Goal: Information Seeking & Learning: Find specific fact

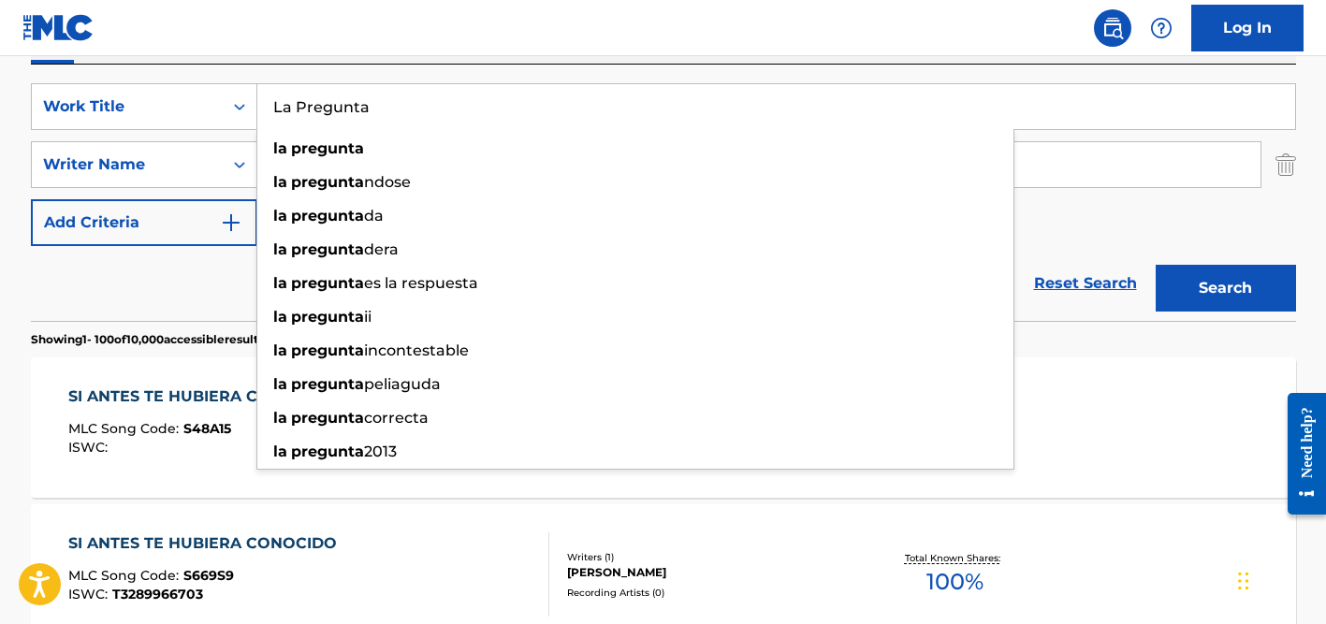
type input "La Pregunta"
click at [469, 73] on div "SearchWithCriteria69e8beb6-489f-4a69-bd1a-45f21edcfc14 Work Title La Pregunta l…" at bounding box center [663, 193] width 1265 height 256
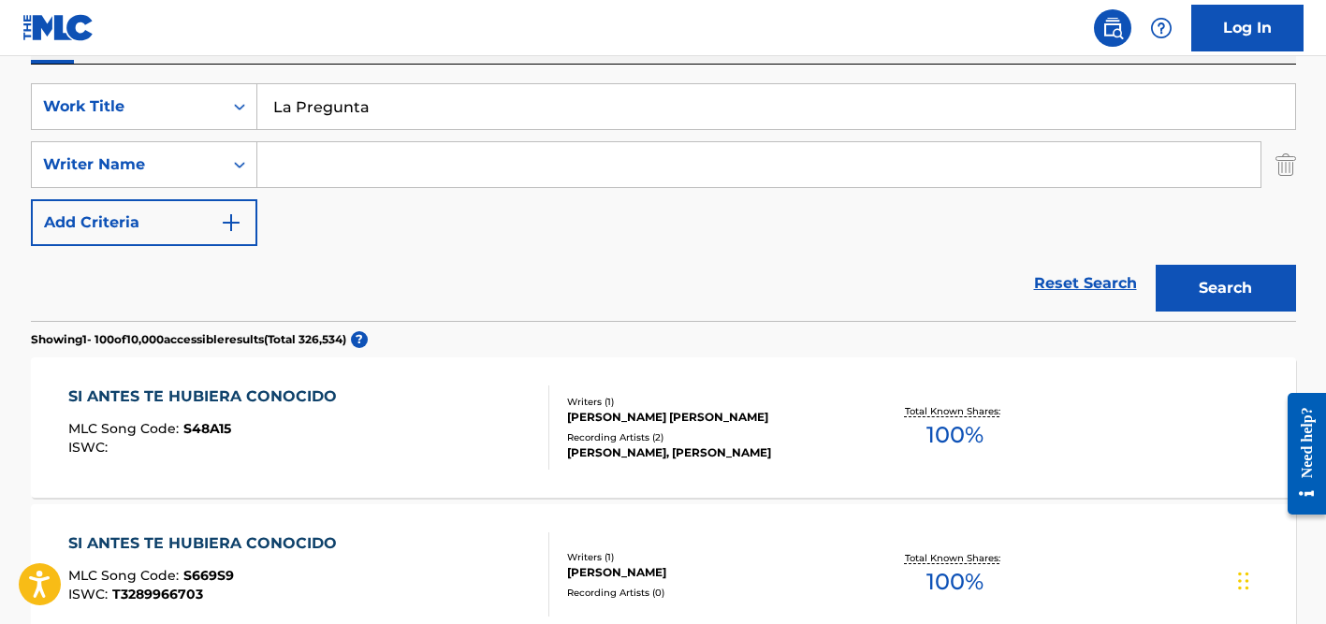
click at [412, 169] on input "Search Form" at bounding box center [758, 164] width 1003 height 45
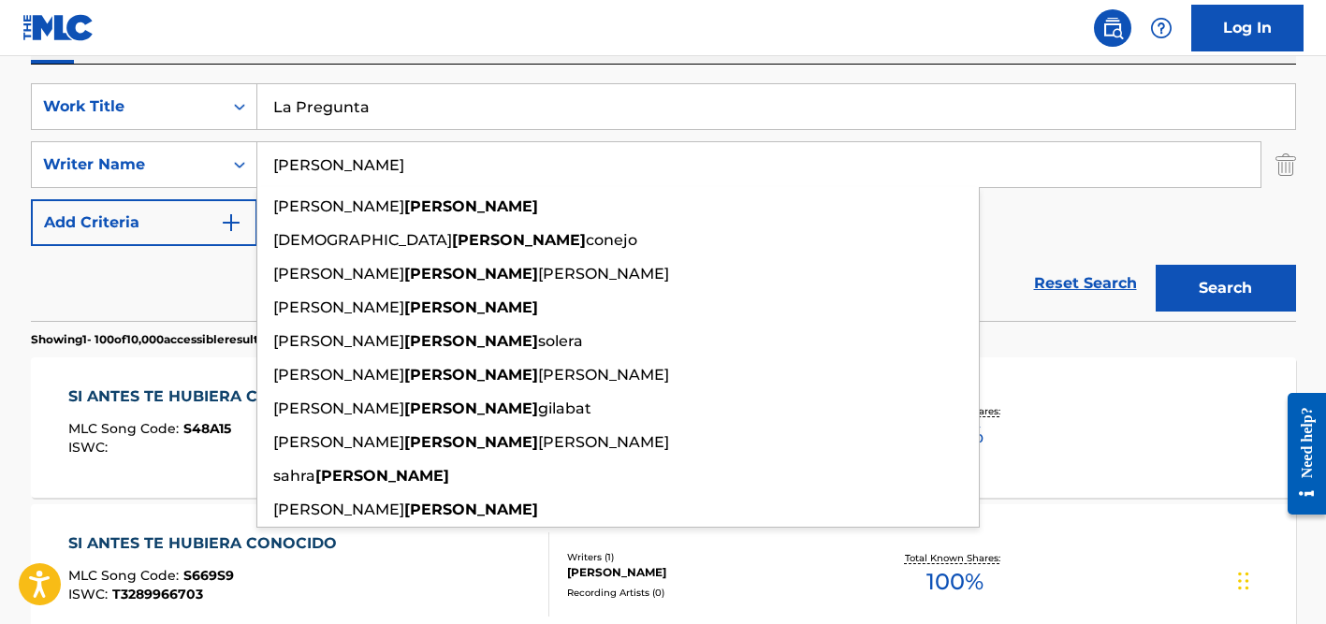
type input "[PERSON_NAME]"
click at [1156, 265] on button "Search" at bounding box center [1226, 288] width 140 height 47
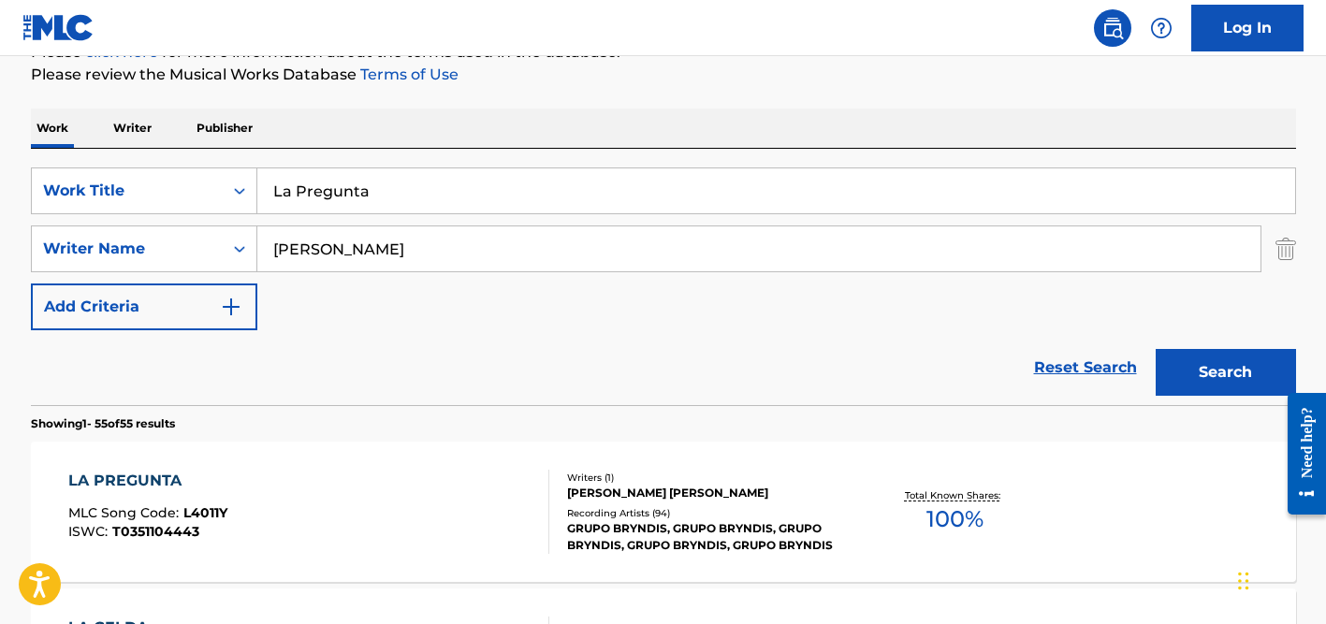
scroll to position [333, 0]
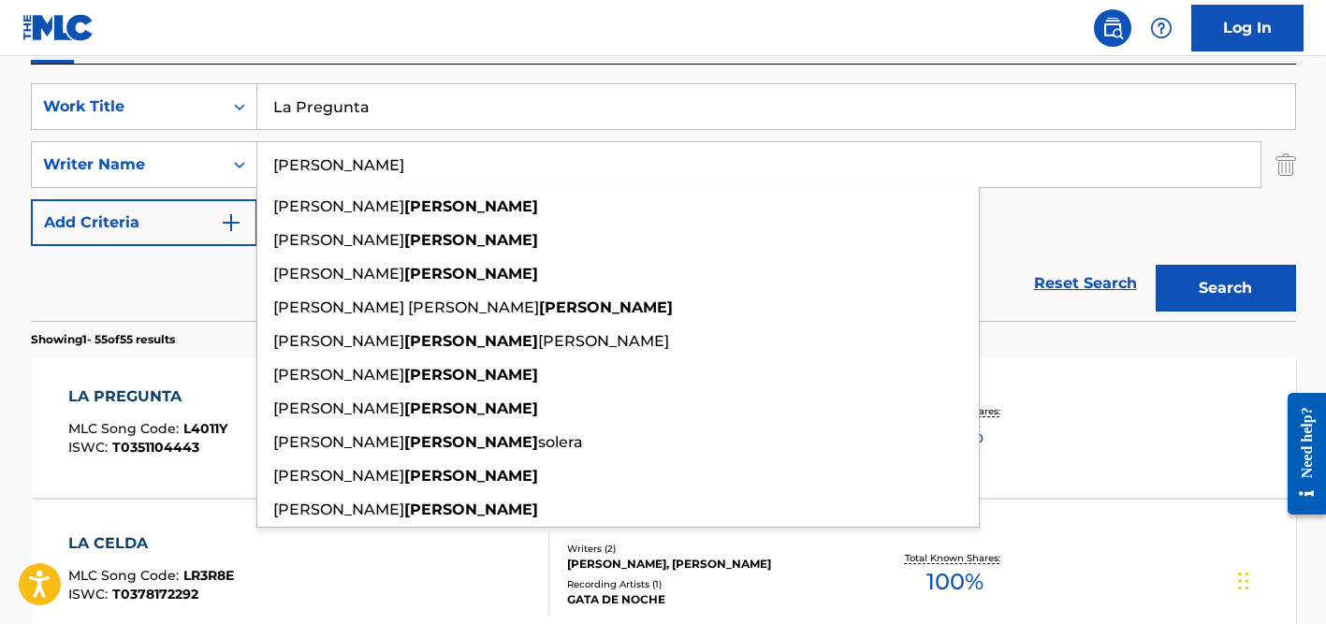
drag, startPoint x: 122, startPoint y: 277, endPoint x: 137, endPoint y: 277, distance: 15.0
click at [123, 277] on div "Reset Search Search" at bounding box center [663, 283] width 1265 height 75
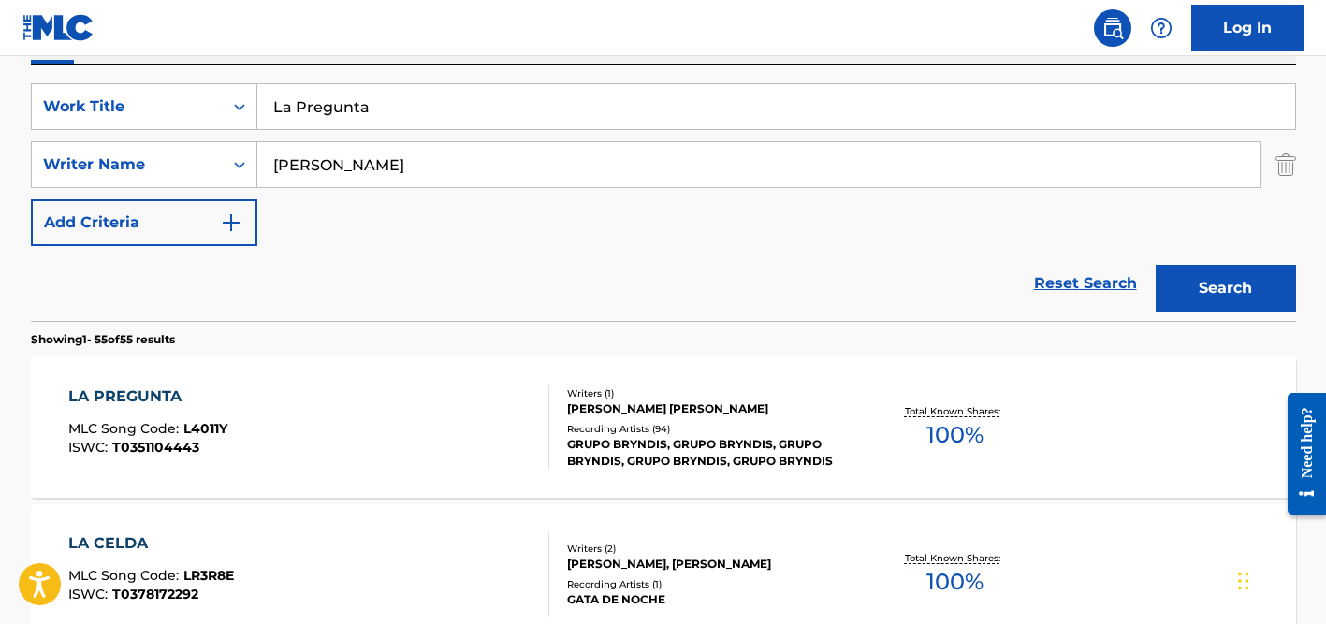
click at [637, 431] on div "Recording Artists ( 94 )" at bounding box center [708, 429] width 283 height 14
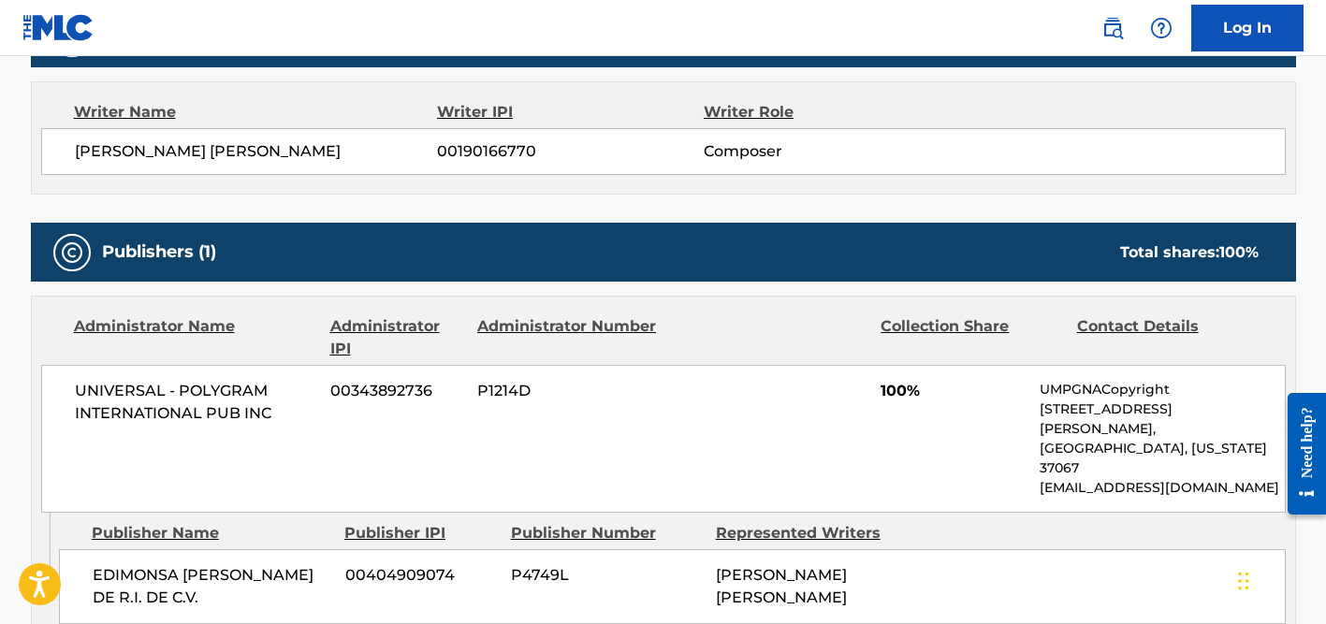
scroll to position [297, 0]
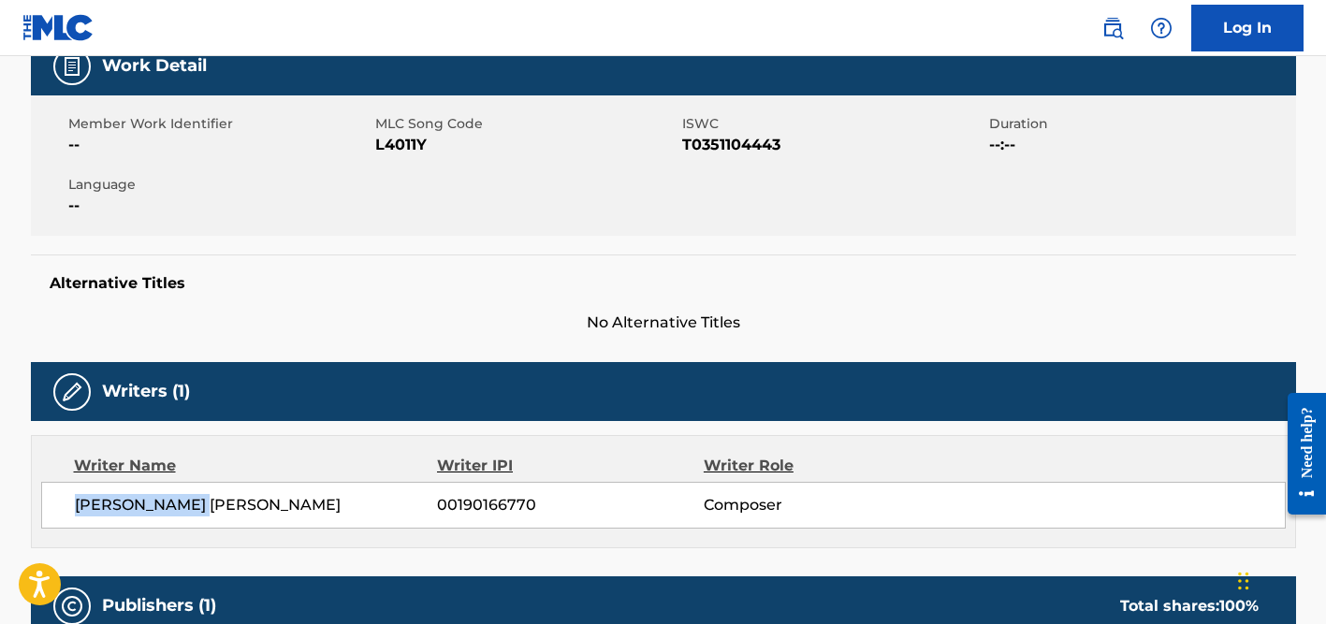
drag, startPoint x: 216, startPoint y: 504, endPoint x: 73, endPoint y: 499, distance: 143.3
click at [73, 499] on div "[PERSON_NAME] [PERSON_NAME] 00190166770 Composer" at bounding box center [663, 505] width 1245 height 47
copy span "[PERSON_NAME]"
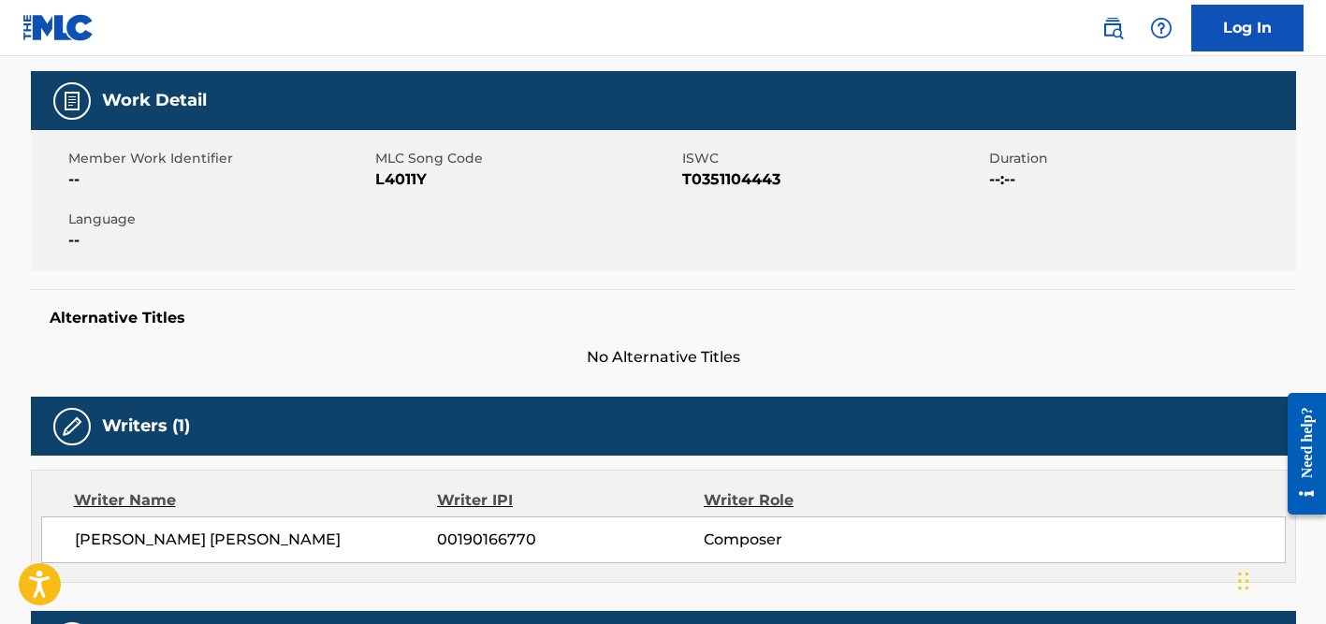
scroll to position [0, 0]
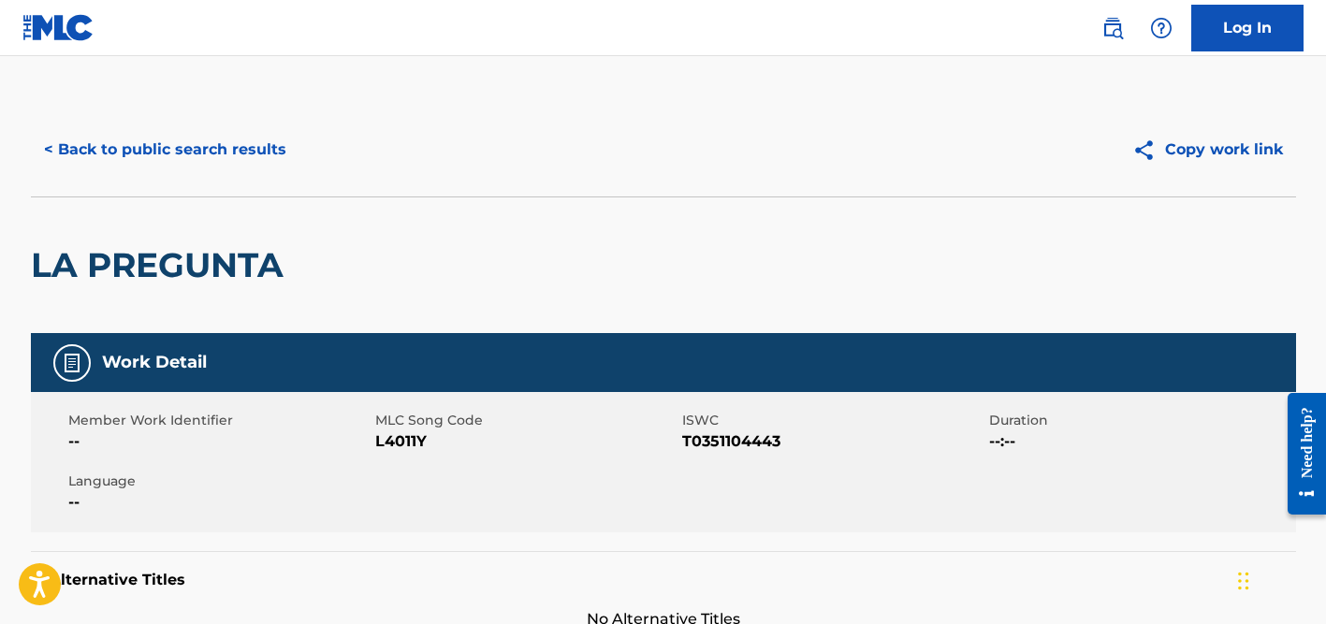
click at [209, 155] on button "< Back to public search results" at bounding box center [165, 149] width 269 height 47
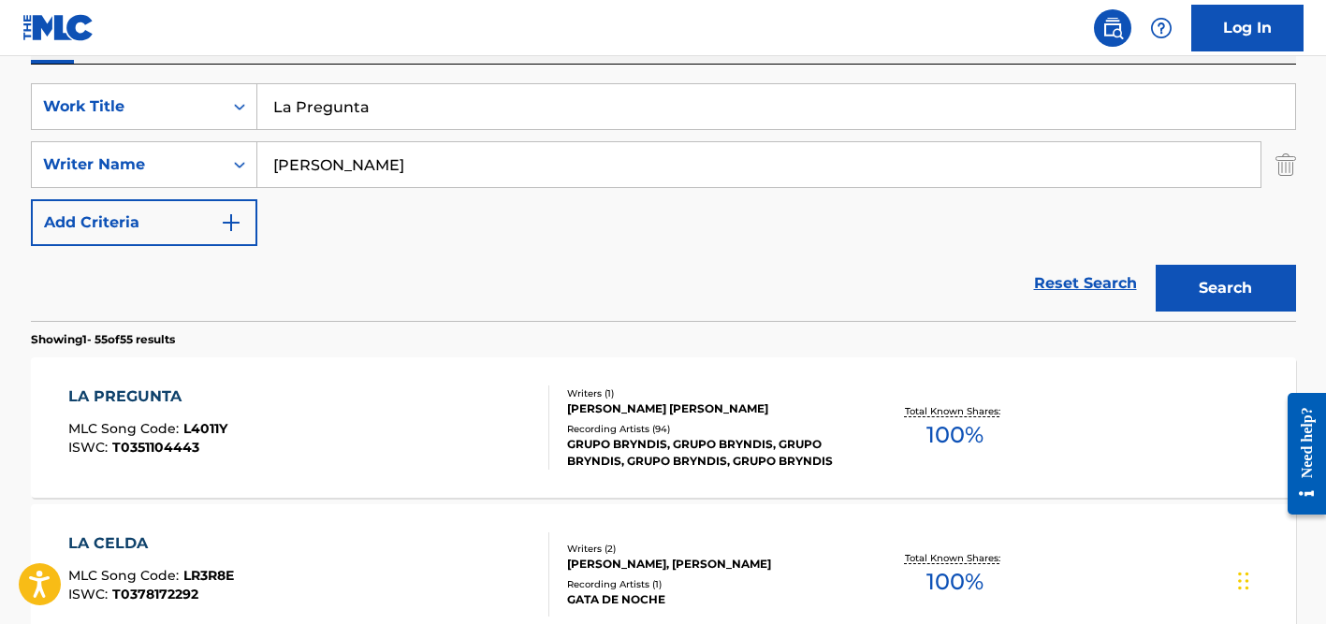
click at [332, 117] on input "La Pregunta" at bounding box center [776, 106] width 1038 height 45
paste input "Siberia-Gasteiz"
type input "Siberia-Gasteiz"
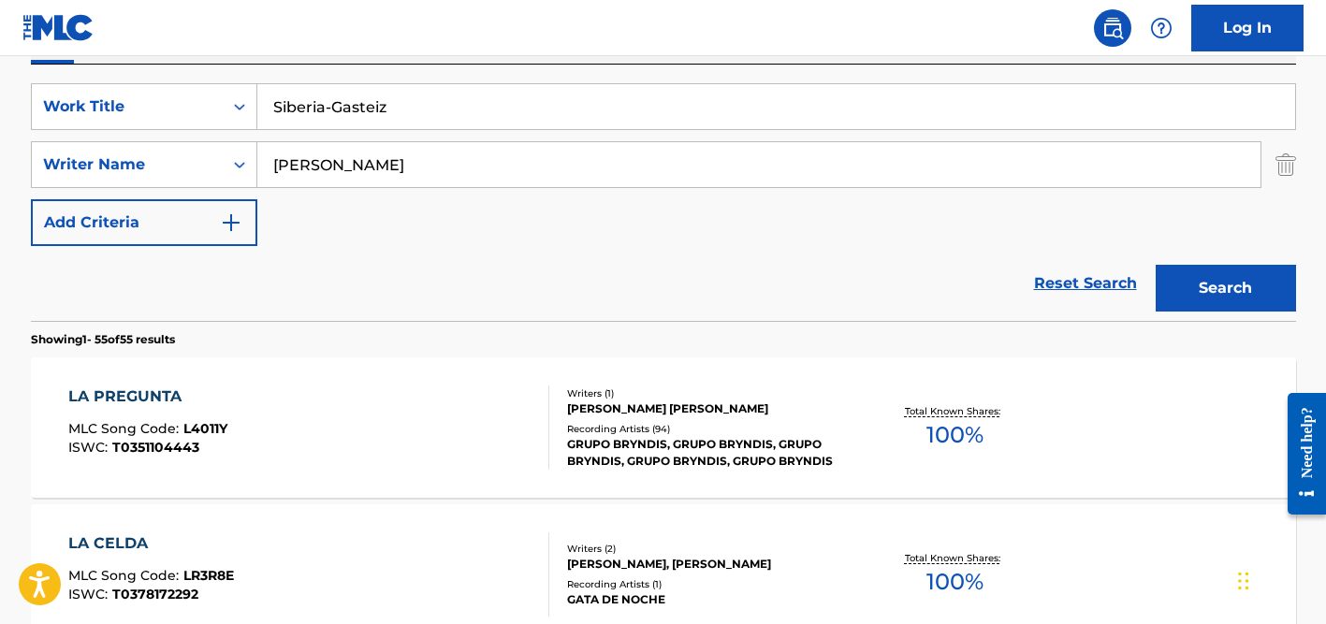
click at [360, 144] on input "[PERSON_NAME]" at bounding box center [758, 164] width 1003 height 45
click at [1156, 265] on button "Search" at bounding box center [1226, 288] width 140 height 47
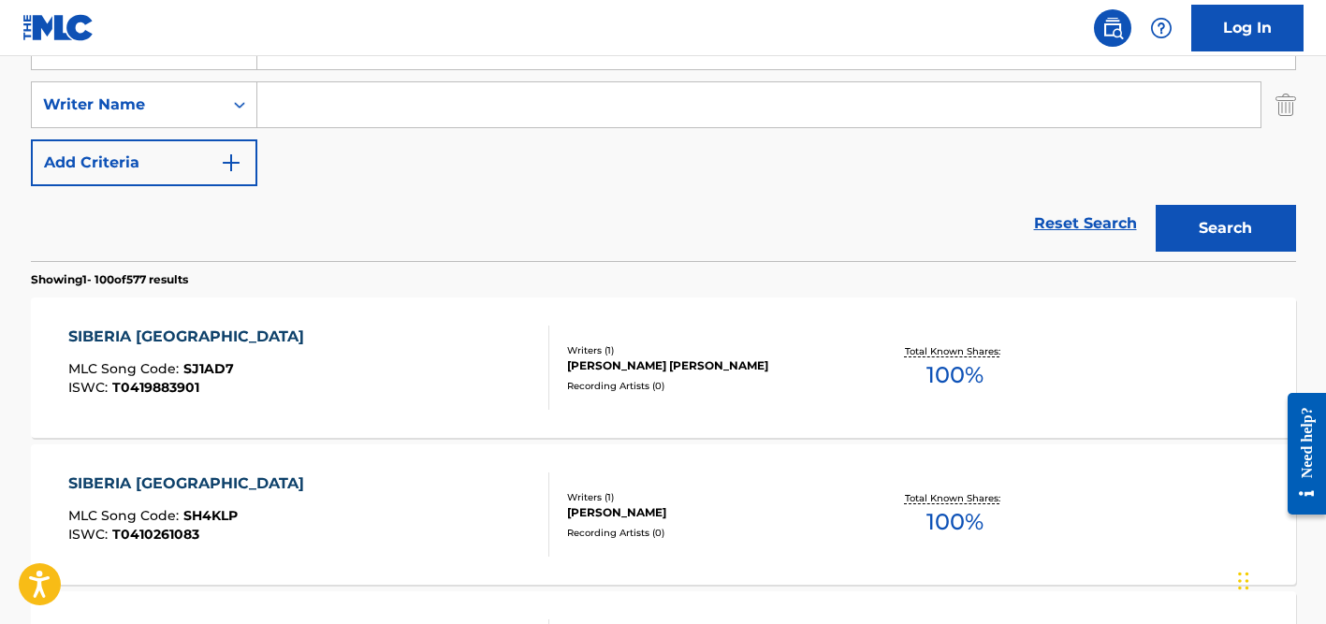
scroll to position [337, 0]
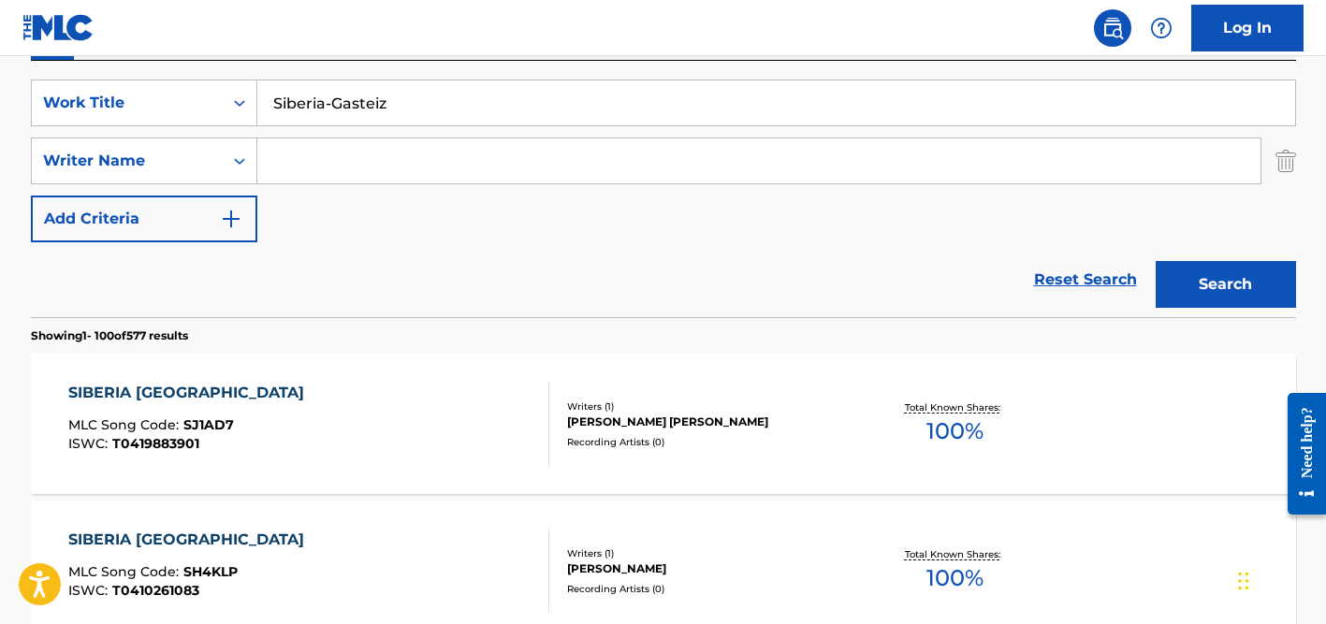
click at [414, 108] on input "Siberia-Gasteiz" at bounding box center [776, 102] width 1038 height 45
paste input "[PERSON_NAME]"
click at [372, 104] on input "[PERSON_NAME]" at bounding box center [776, 102] width 1038 height 45
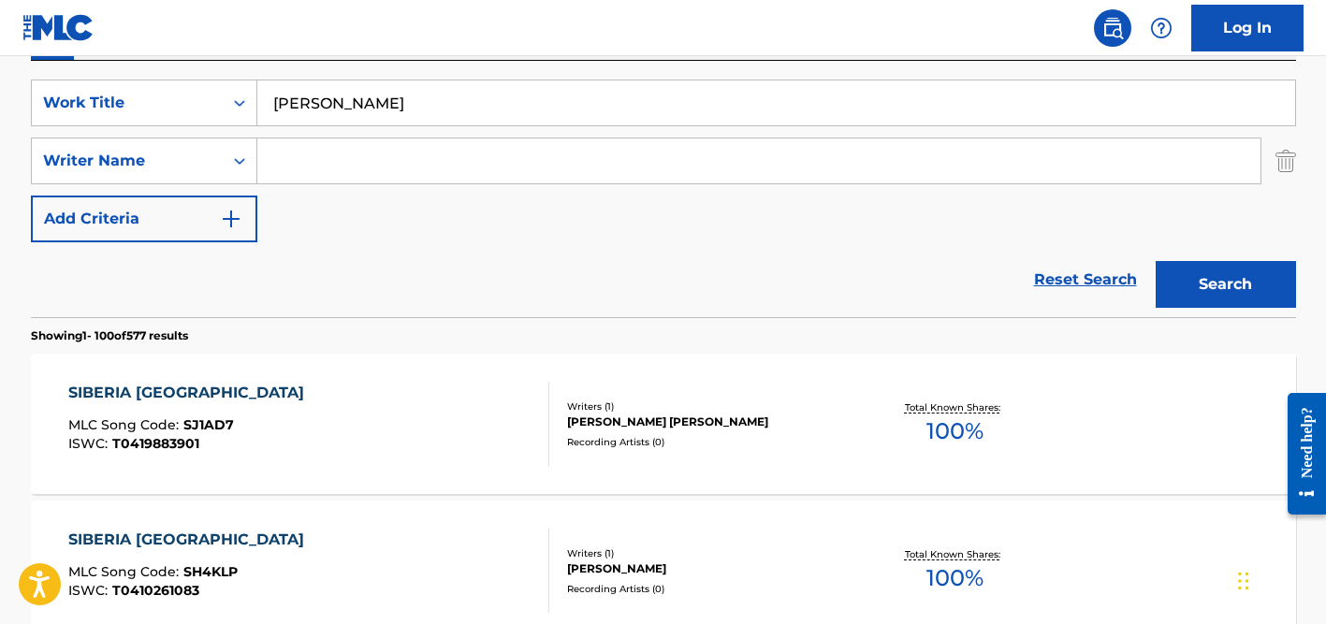
click at [372, 104] on input "[PERSON_NAME]" at bounding box center [776, 102] width 1038 height 45
paste input "Lỡ Khúc Sông Tình (Lo-Fi)"
click at [356, 101] on input "Lỡ Khúc Sông Tình (Lo-Fi)" at bounding box center [776, 102] width 1038 height 45
click at [292, 96] on input "Lỡ Khúc Song Tình (Lo-Fi)" at bounding box center [776, 102] width 1038 height 45
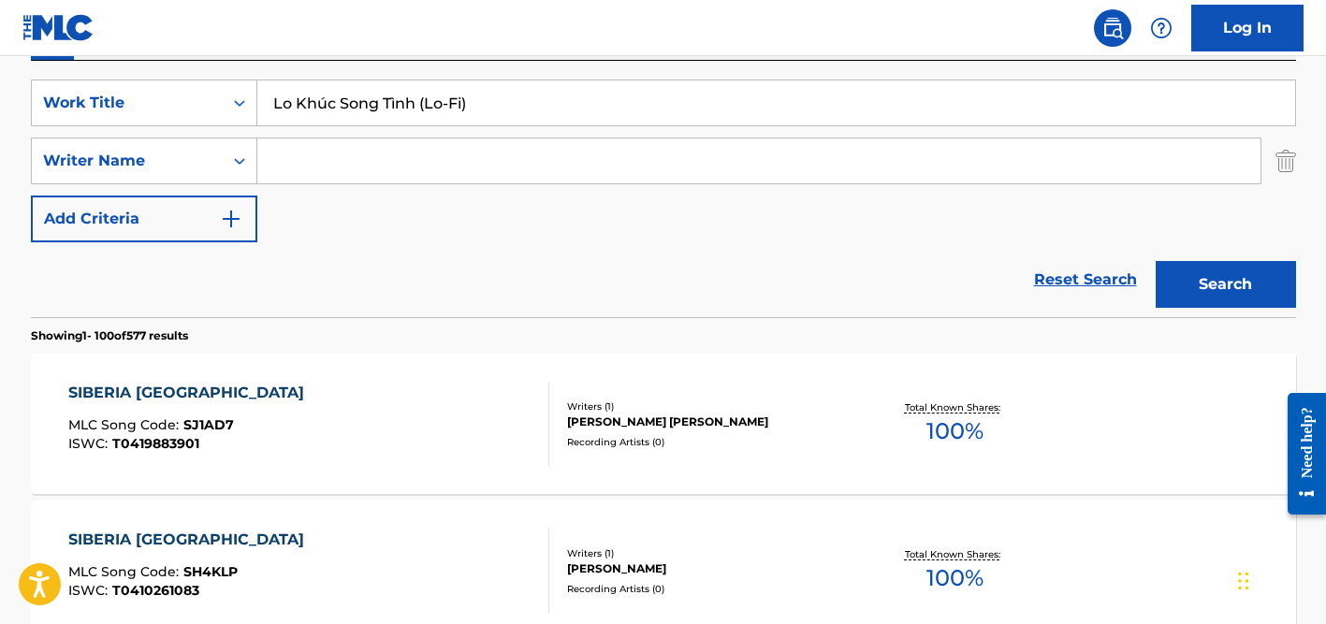
click at [394, 99] on input "Lo Khúc Song Tình (Lo-Fi)" at bounding box center [776, 102] width 1038 height 45
drag, startPoint x: 506, startPoint y: 101, endPoint x: 420, endPoint y: 102, distance: 86.1
click at [420, 102] on input "Lo Khúc Song Tinh (Lo-Fi)" at bounding box center [776, 102] width 1038 height 45
click at [326, 104] on input "Lo Khúc Song Tinh" at bounding box center [776, 102] width 1038 height 45
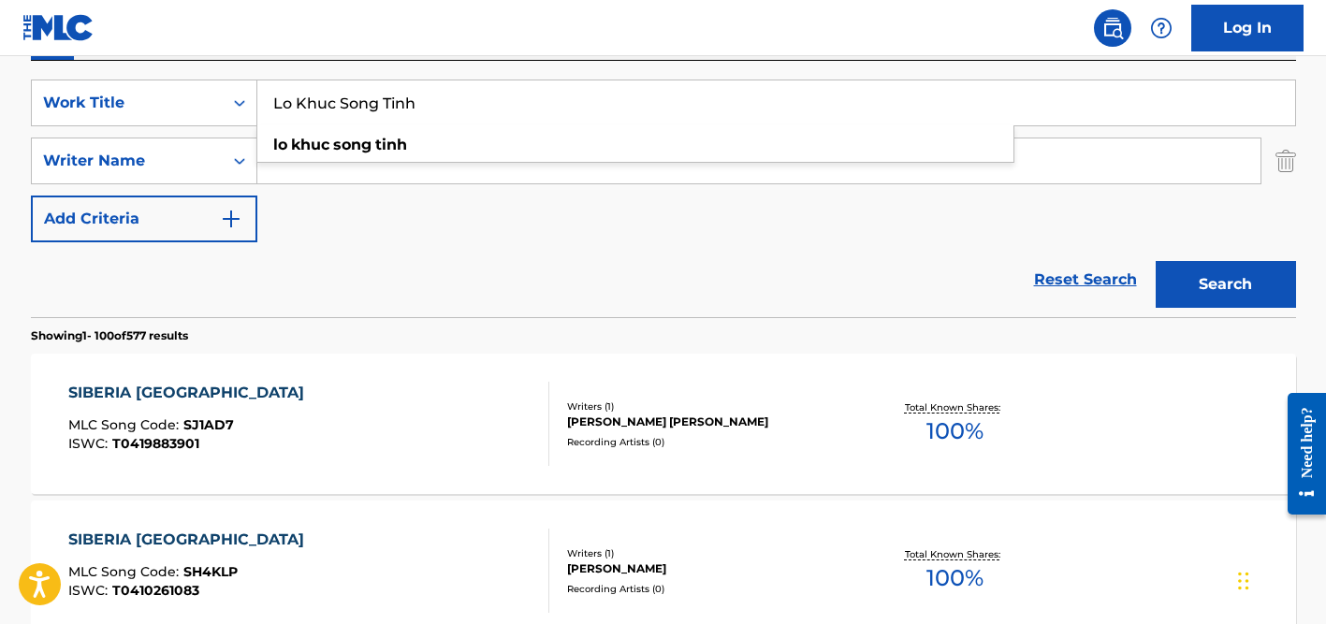
click at [179, 275] on div "Reset Search Search" at bounding box center [663, 279] width 1265 height 75
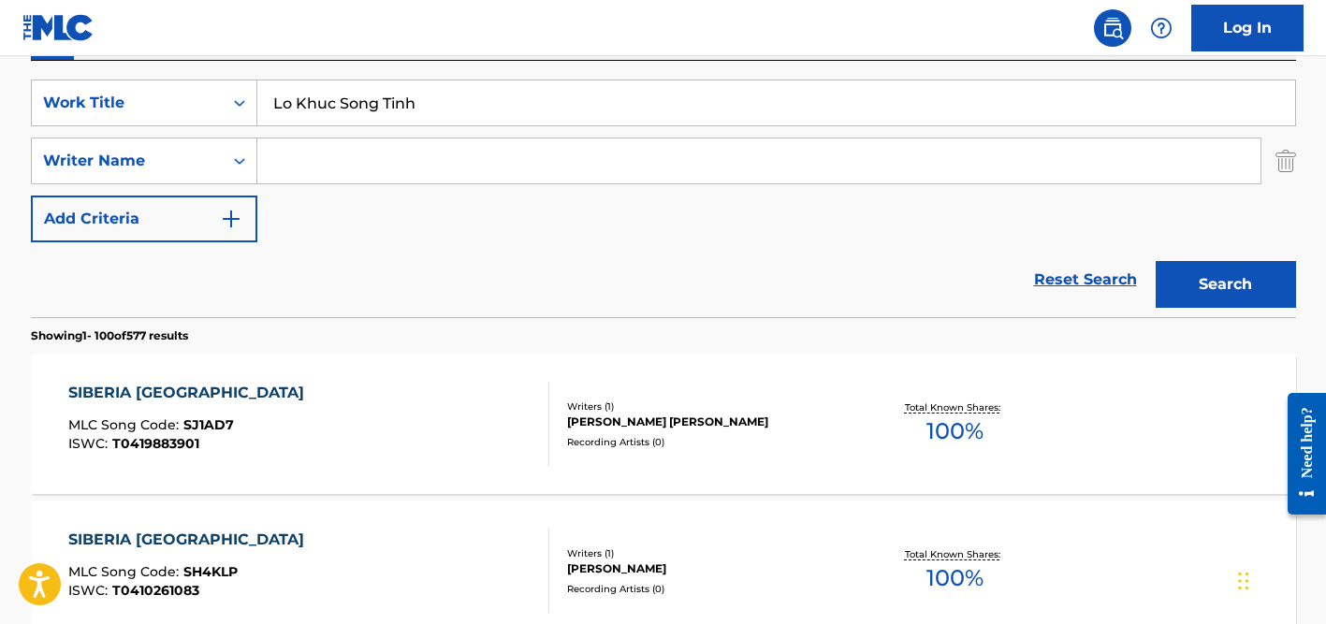
click at [372, 168] on input "Search Form" at bounding box center [758, 161] width 1003 height 45
click at [1156, 261] on button "Search" at bounding box center [1226, 284] width 140 height 47
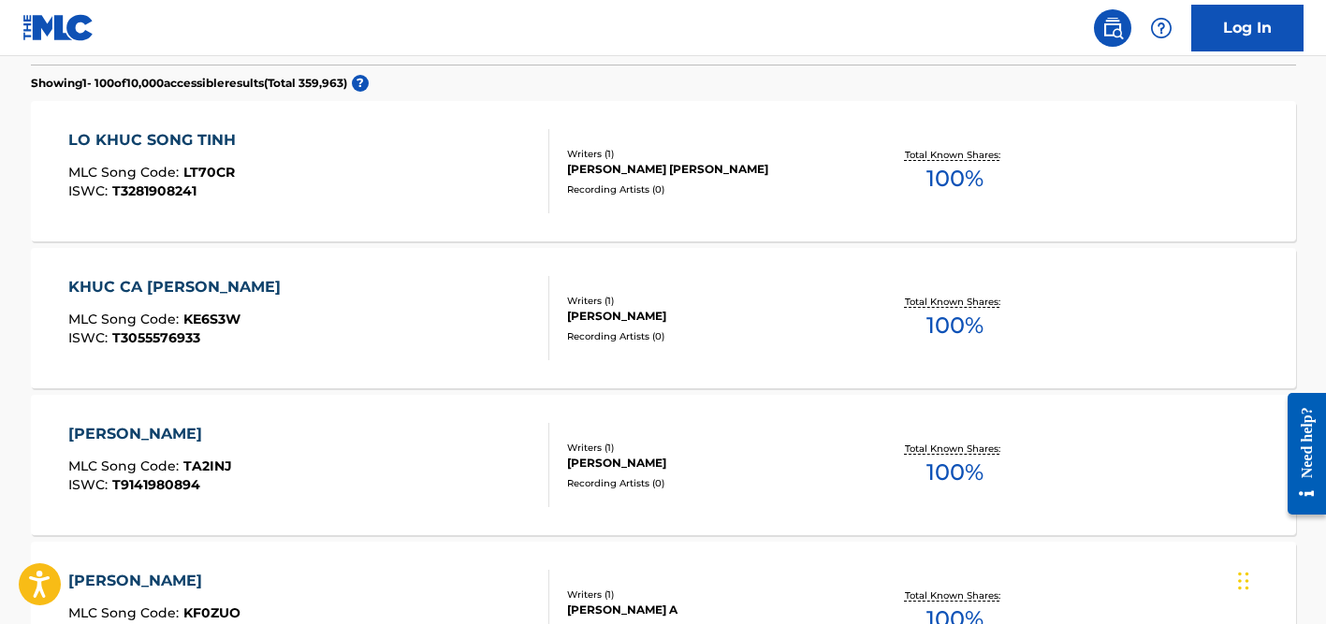
scroll to position [0, 0]
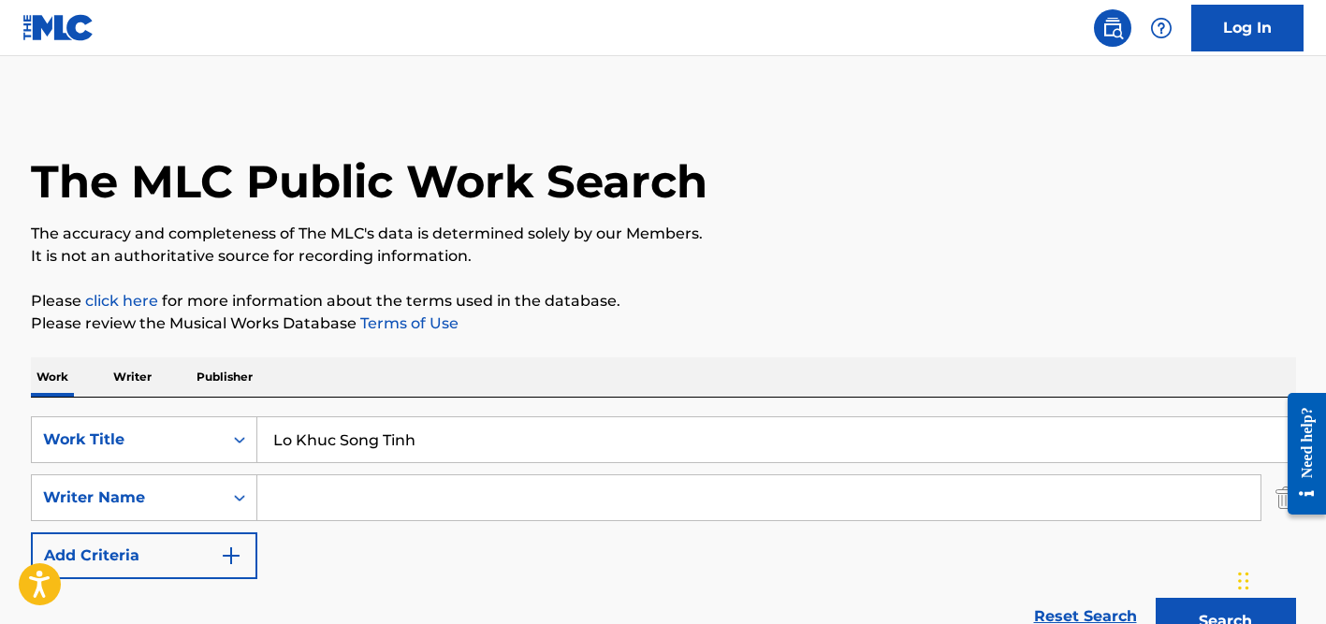
click at [377, 426] on input "Lo Khuc Song Tinh" at bounding box center [776, 439] width 1038 height 45
paste input "[PERSON_NAME]"
type input "[PERSON_NAME]"
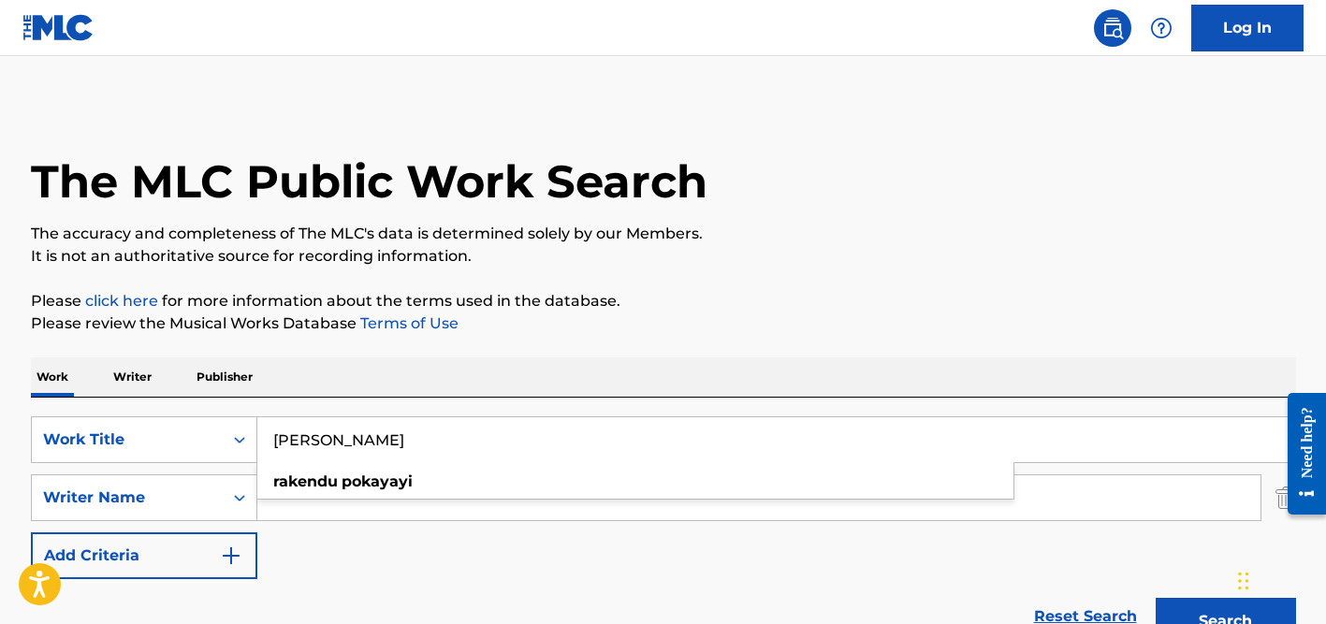
click at [1156, 598] on button "Search" at bounding box center [1226, 621] width 140 height 47
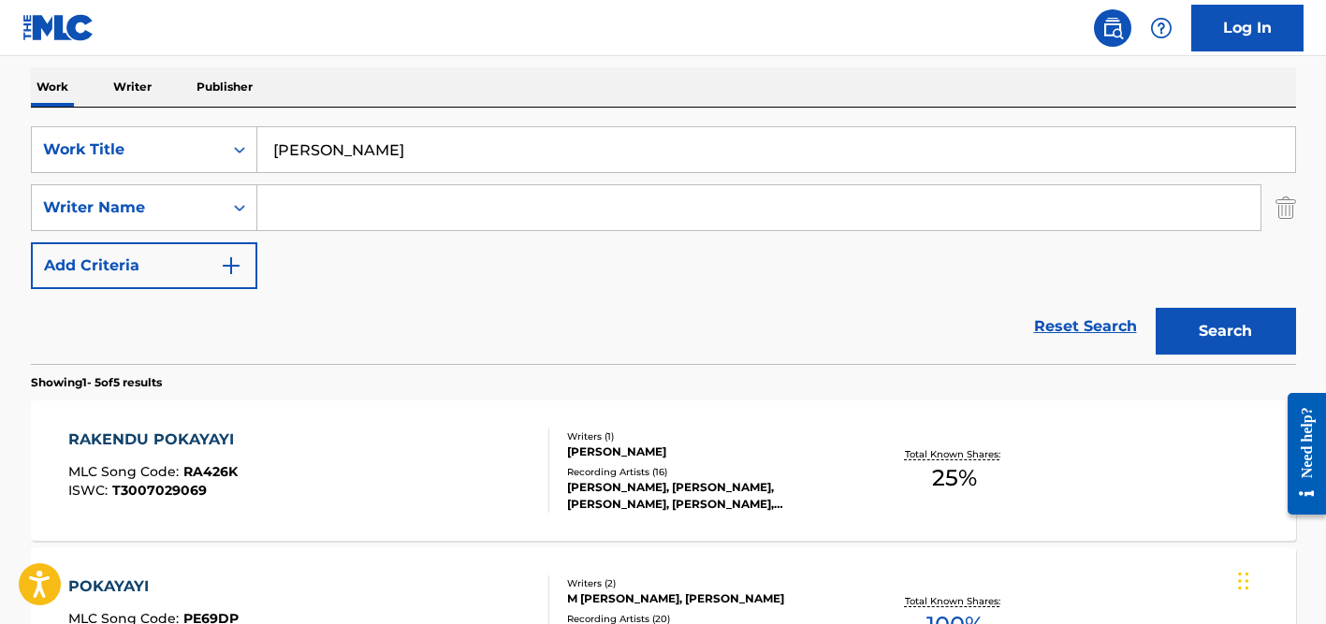
scroll to position [295, 0]
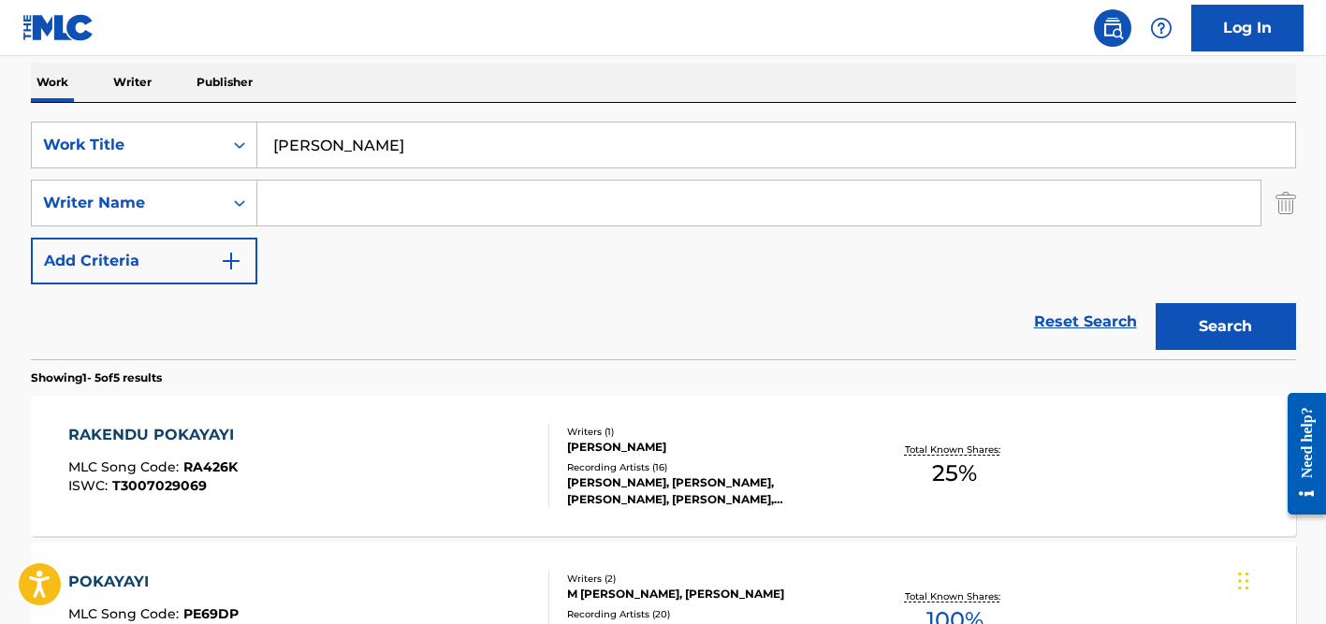
click at [601, 488] on div "[PERSON_NAME], [PERSON_NAME], [PERSON_NAME], [PERSON_NAME], [PERSON_NAME]" at bounding box center [708, 492] width 283 height 34
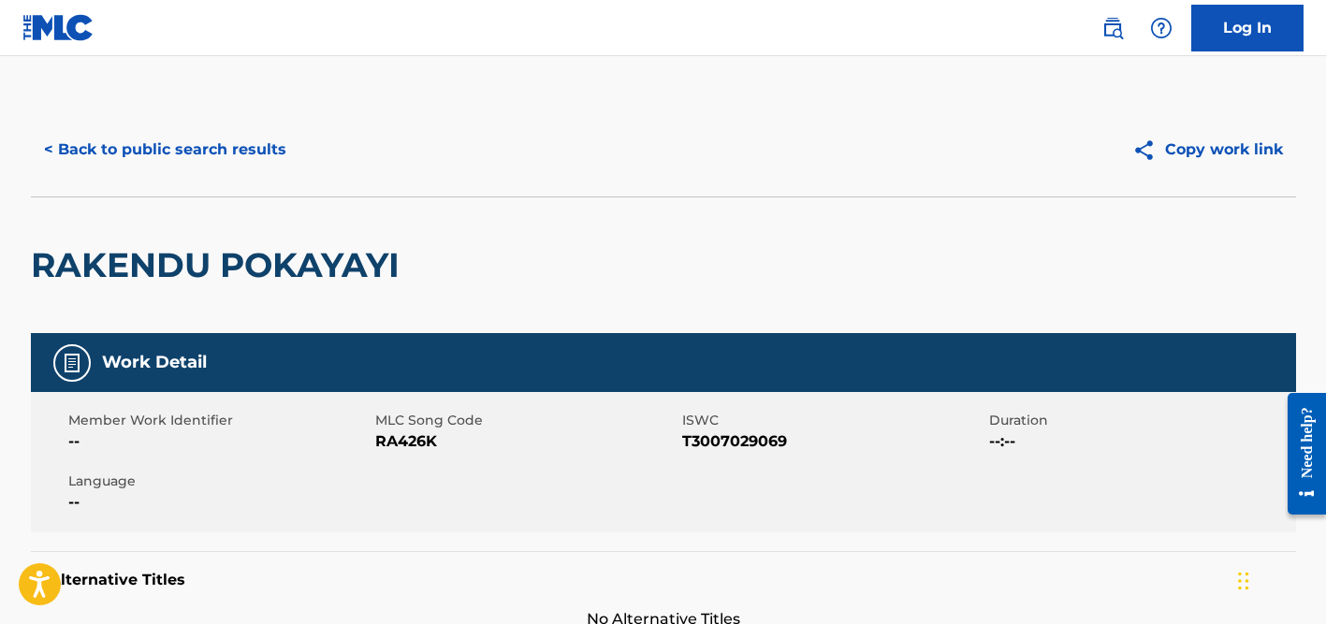
click at [161, 155] on button "< Back to public search results" at bounding box center [165, 149] width 269 height 47
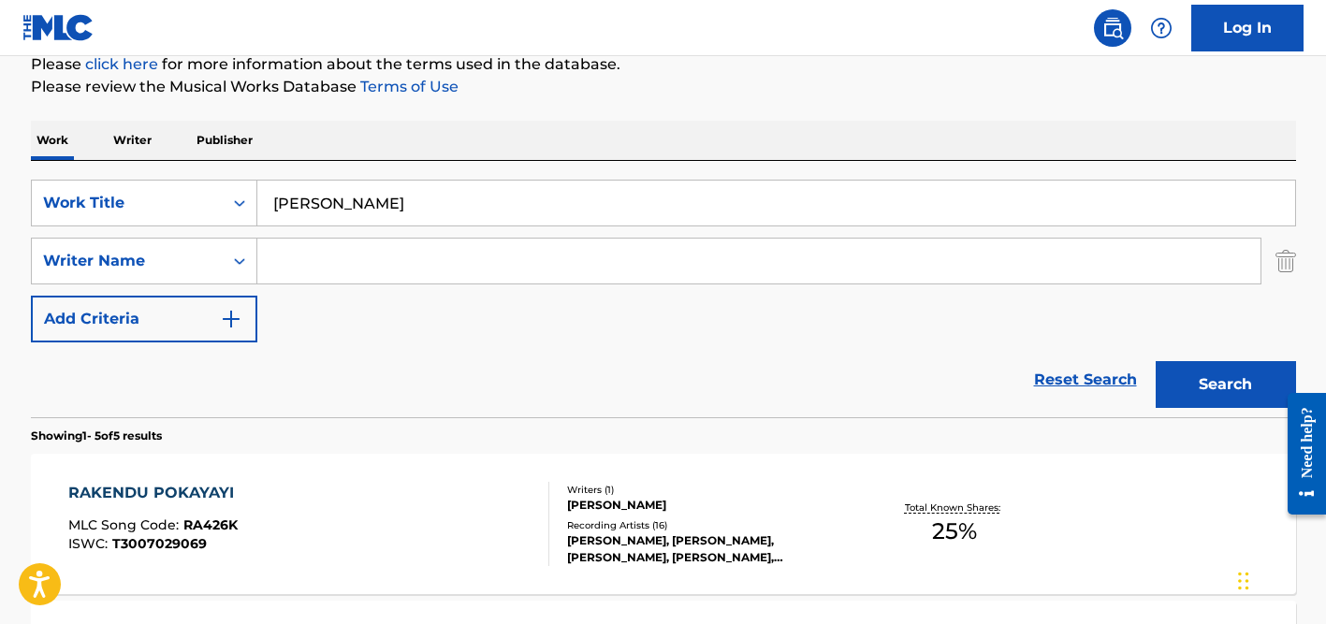
scroll to position [182, 0]
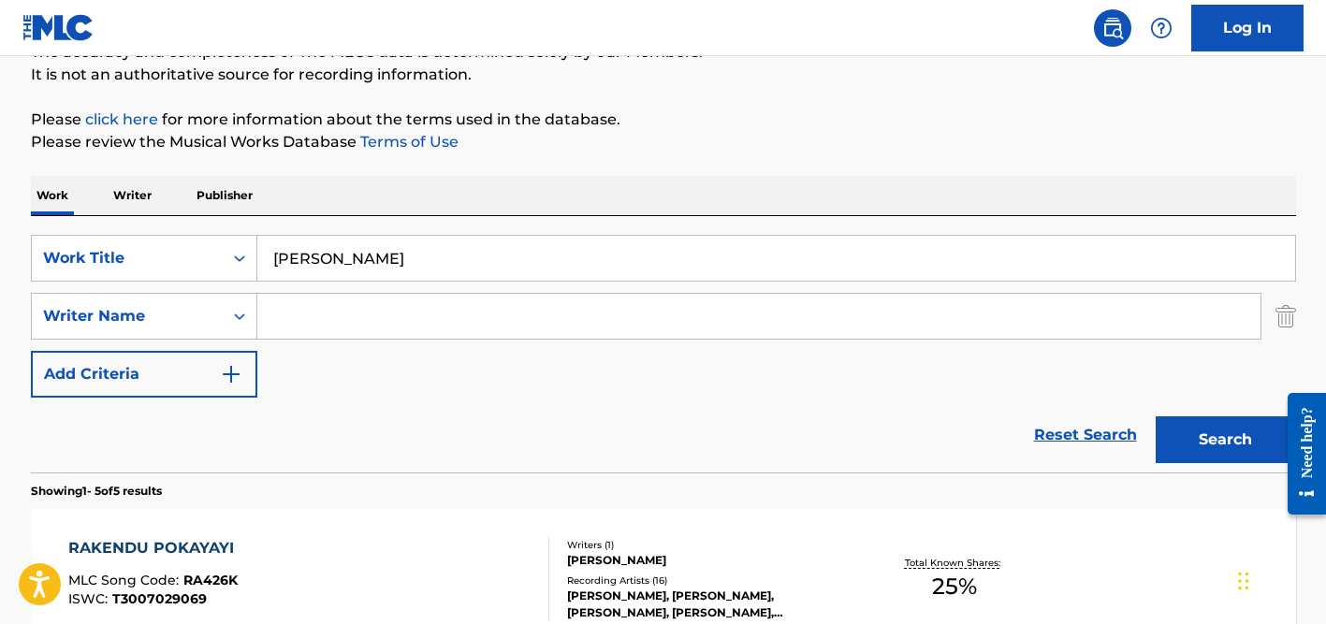
click at [360, 271] on input "[PERSON_NAME]" at bounding box center [776, 258] width 1038 height 45
paste input "Amo Você (Te Amar Até o Fim)"
click at [1156, 416] on button "Search" at bounding box center [1226, 439] width 140 height 47
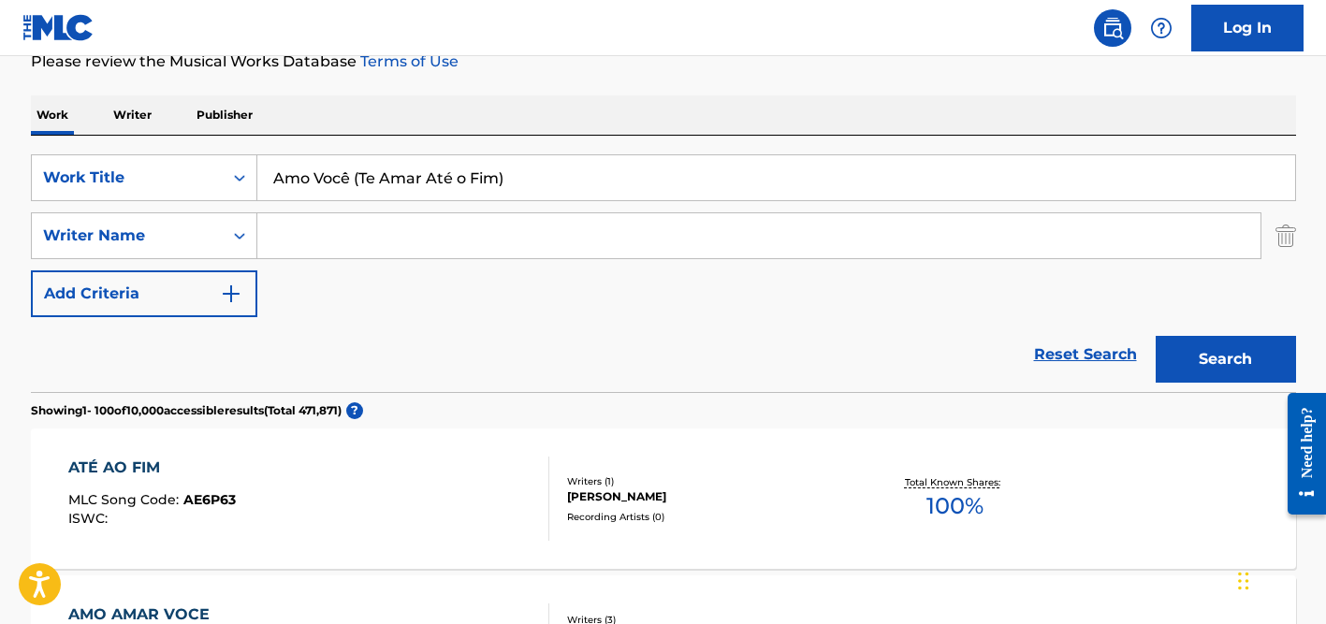
scroll to position [267, 0]
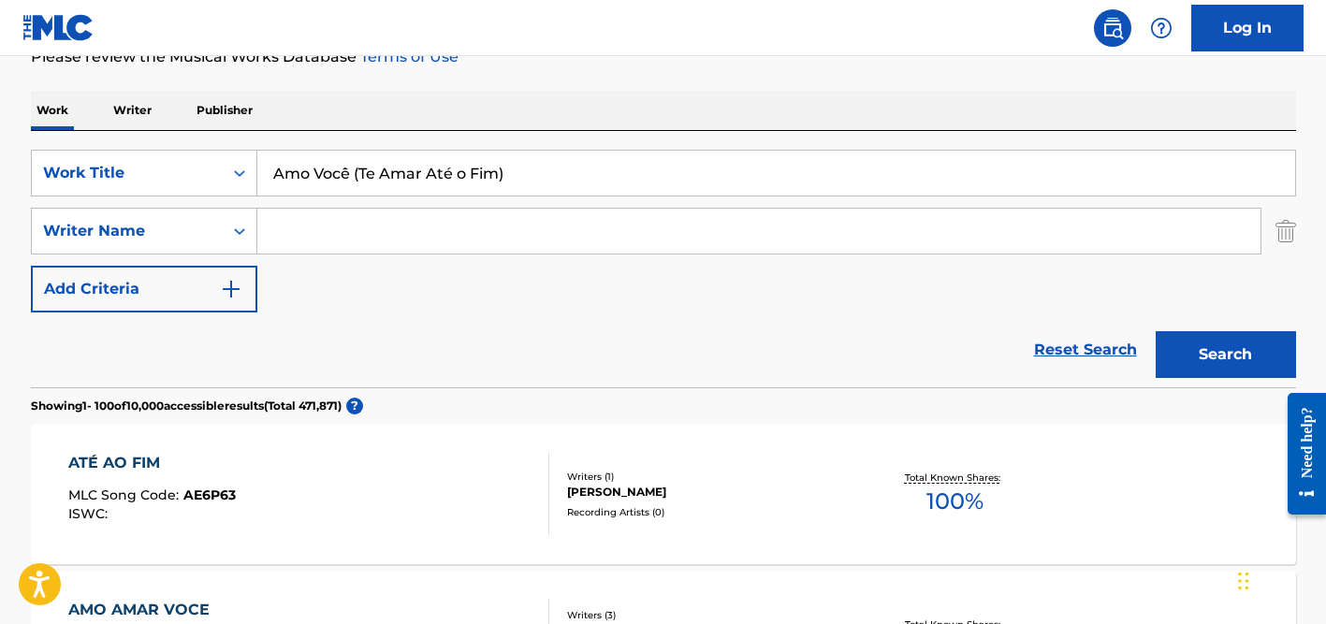
click at [304, 228] on input "Search Form" at bounding box center [758, 231] width 1003 height 45
click at [317, 186] on input "Amo Você (Te Amar Até o Fim)" at bounding box center [776, 173] width 1038 height 45
paste input "[TECHNICAL_ID]"
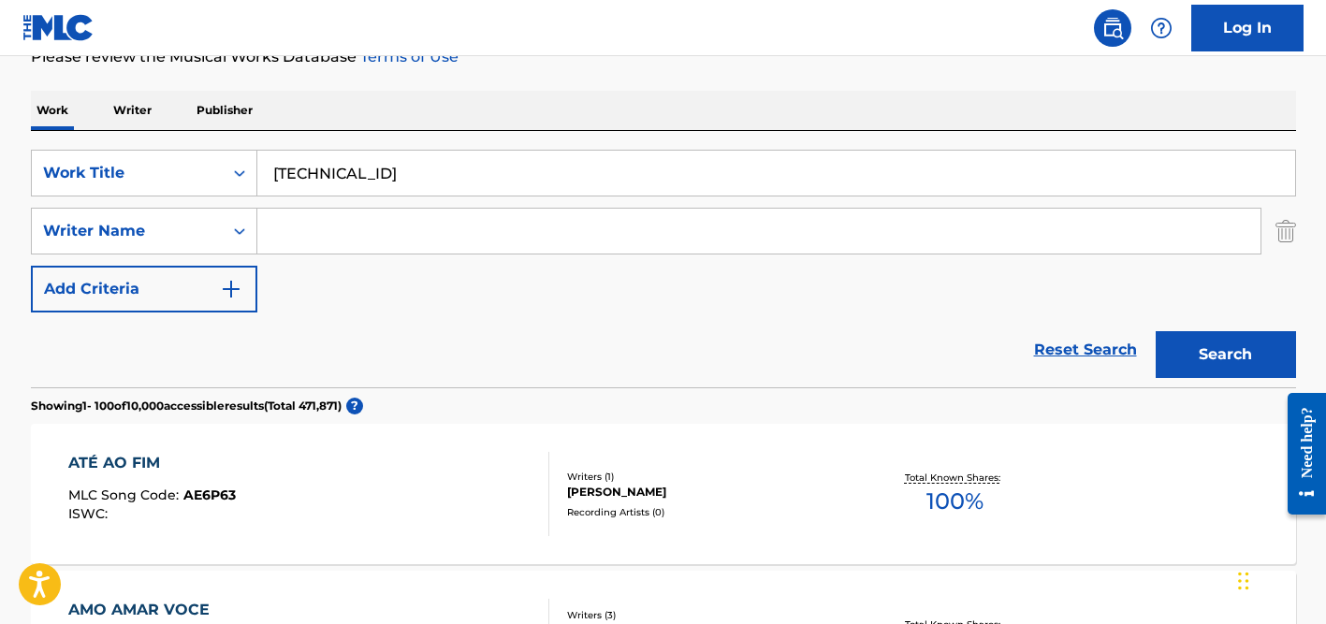
click at [411, 115] on div "Work Writer Publisher" at bounding box center [663, 110] width 1265 height 39
click at [411, 210] on input "Search Form" at bounding box center [758, 231] width 1003 height 45
click at [1156, 331] on button "Search" at bounding box center [1226, 354] width 140 height 47
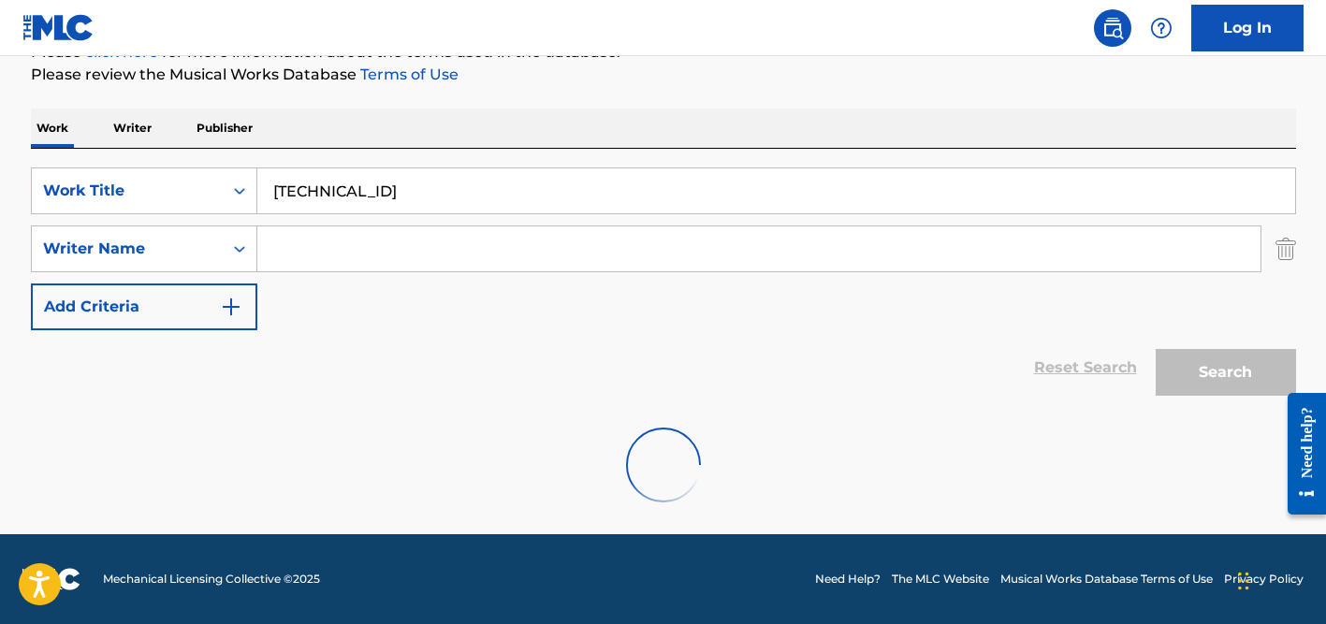
scroll to position [188, 0]
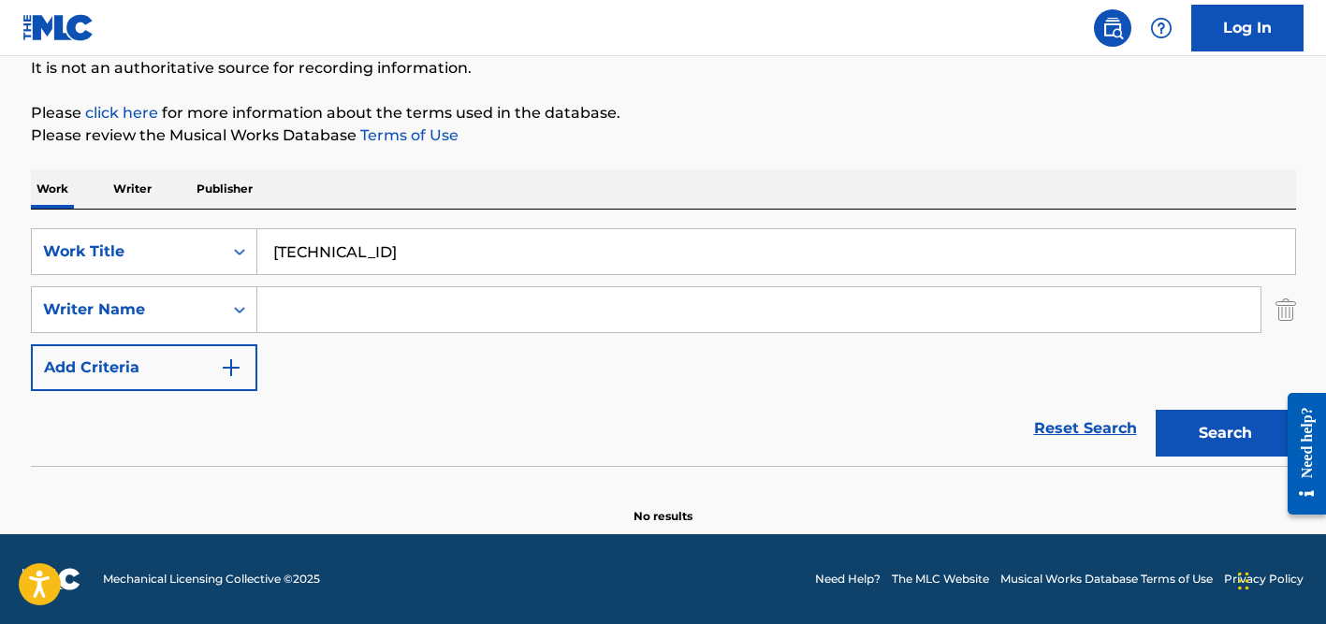
click at [420, 230] on input "[TECHNICAL_ID]" at bounding box center [776, 251] width 1038 height 45
paste input "Ngowani"
click at [441, 379] on div "SearchWithCriteria69e8beb6-489f-4a69-bd1a-45f21edcfc14 Work Title Ngowani Searc…" at bounding box center [663, 309] width 1265 height 163
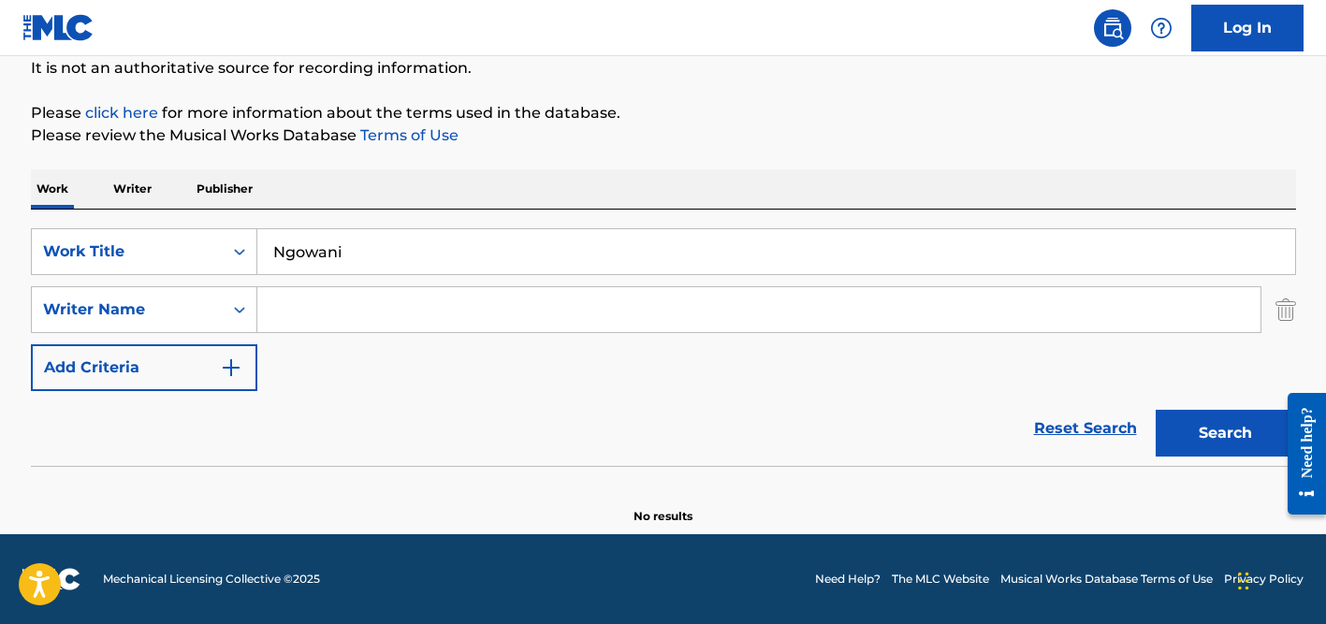
click at [441, 290] on input "Search Form" at bounding box center [758, 309] width 1003 height 45
click at [1156, 410] on button "Search" at bounding box center [1226, 433] width 140 height 47
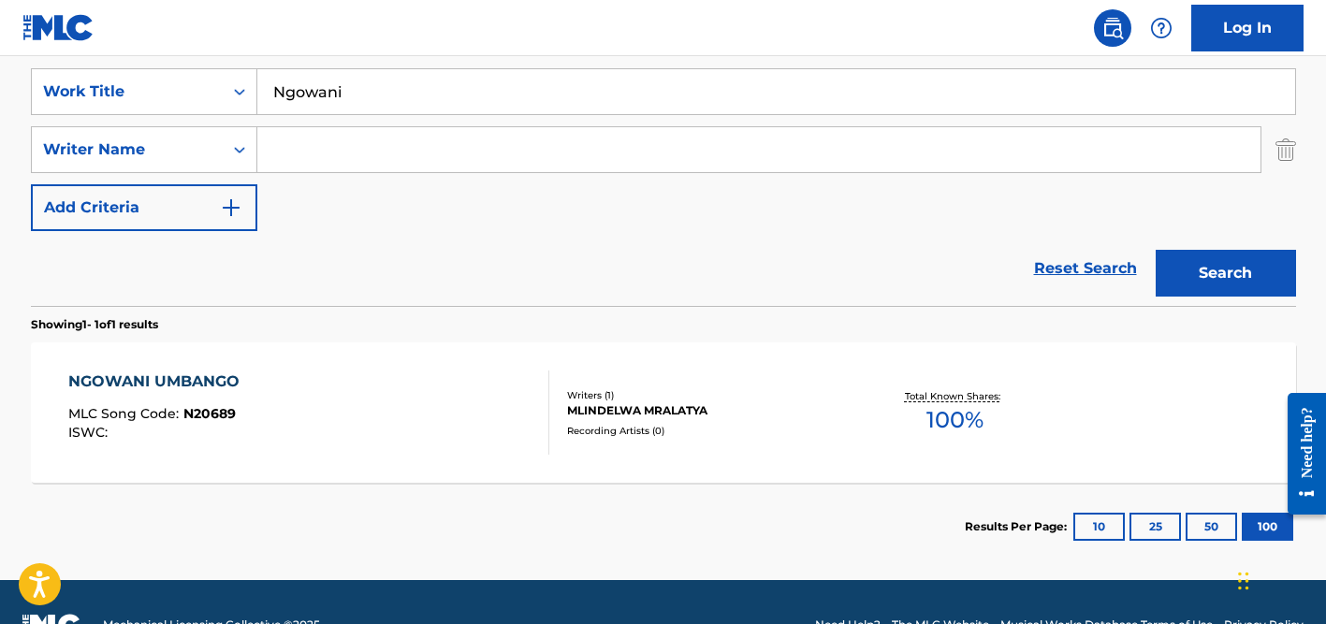
scroll to position [345, 0]
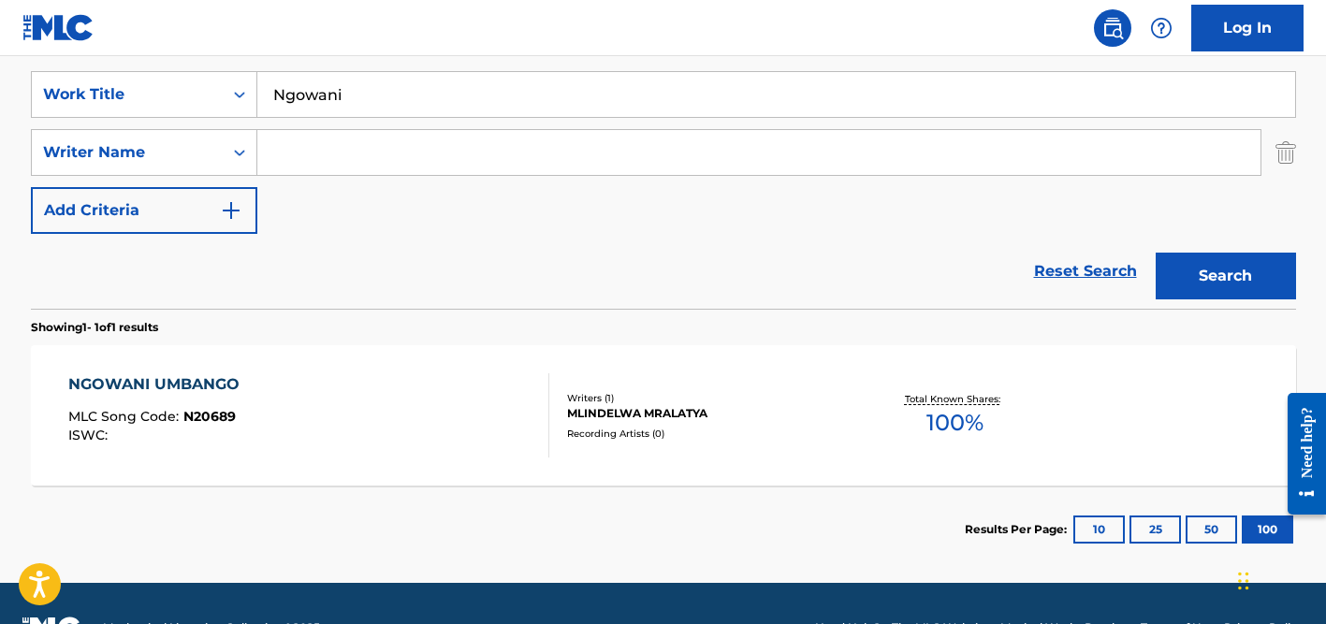
click at [379, 95] on input "Ngowani" at bounding box center [776, 94] width 1038 height 45
paste input "[DEMOGRAPHIC_DATA] te Salve [PERSON_NAME]"
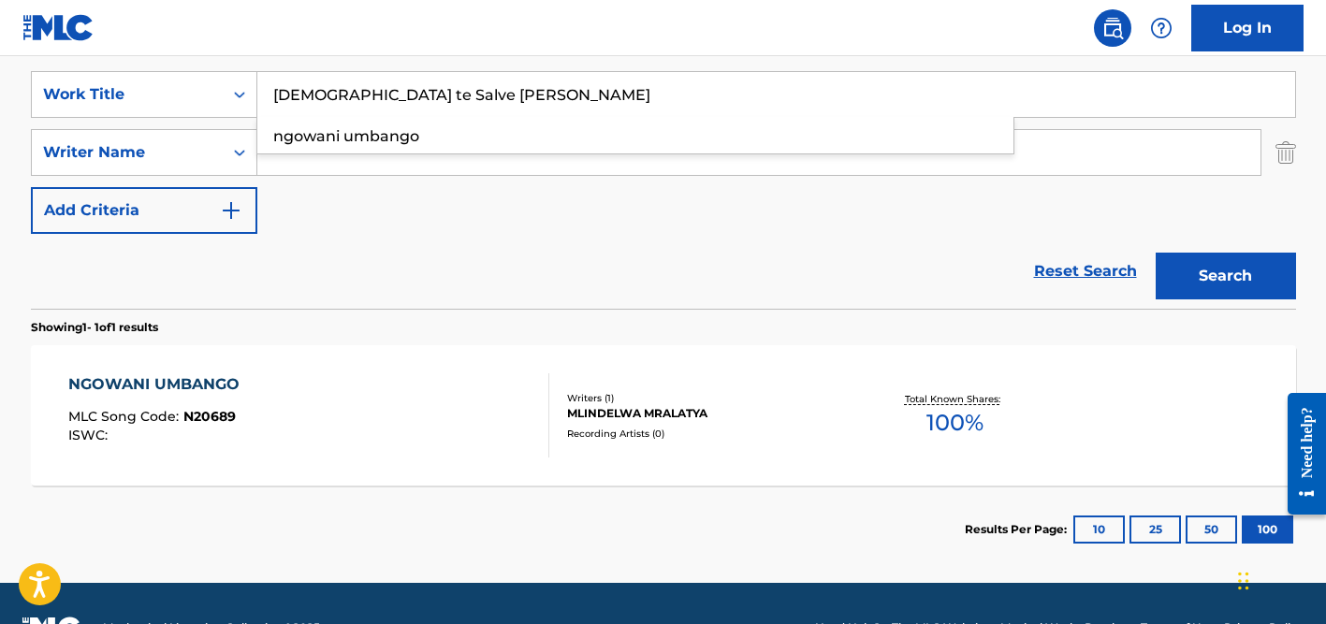
click at [1156, 253] on button "Search" at bounding box center [1226, 276] width 140 height 47
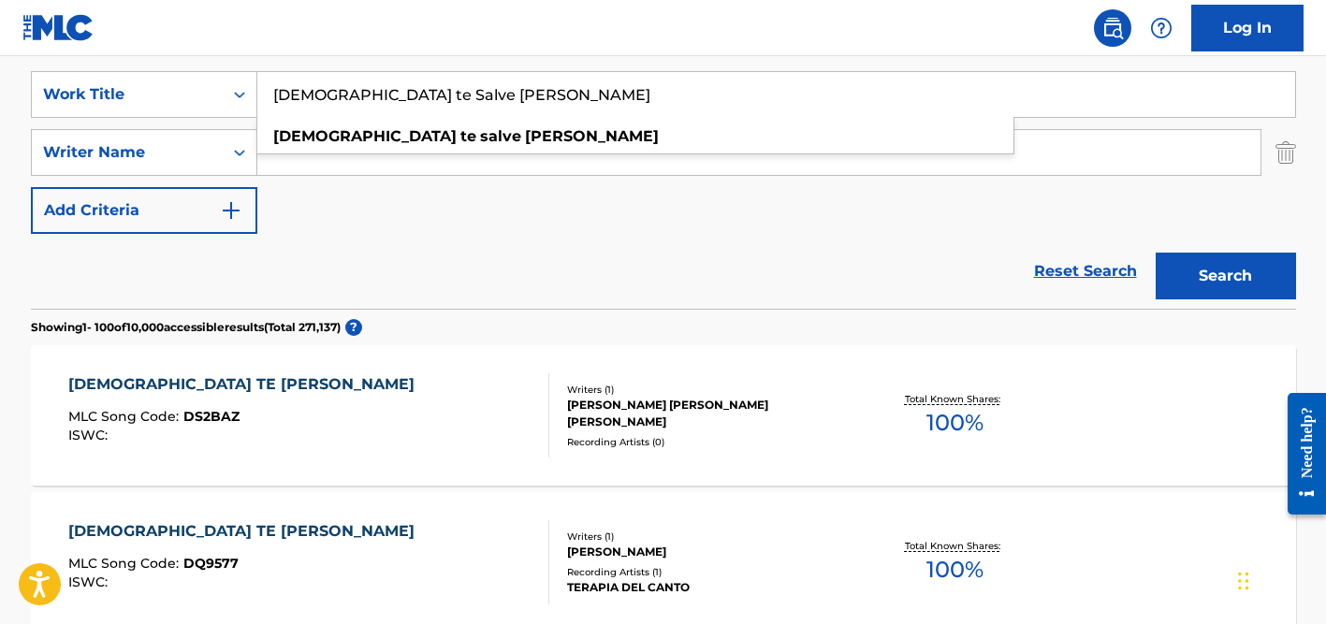
click at [320, 282] on div "Reset Search Search" at bounding box center [663, 271] width 1265 height 75
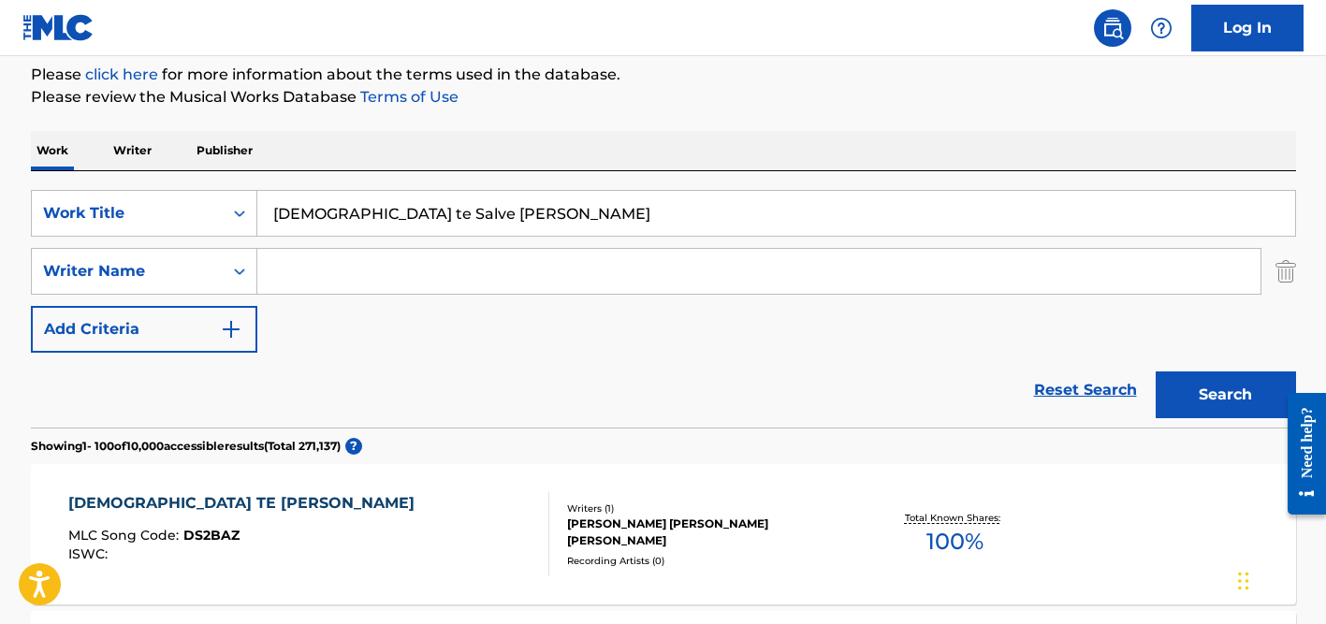
scroll to position [155, 0]
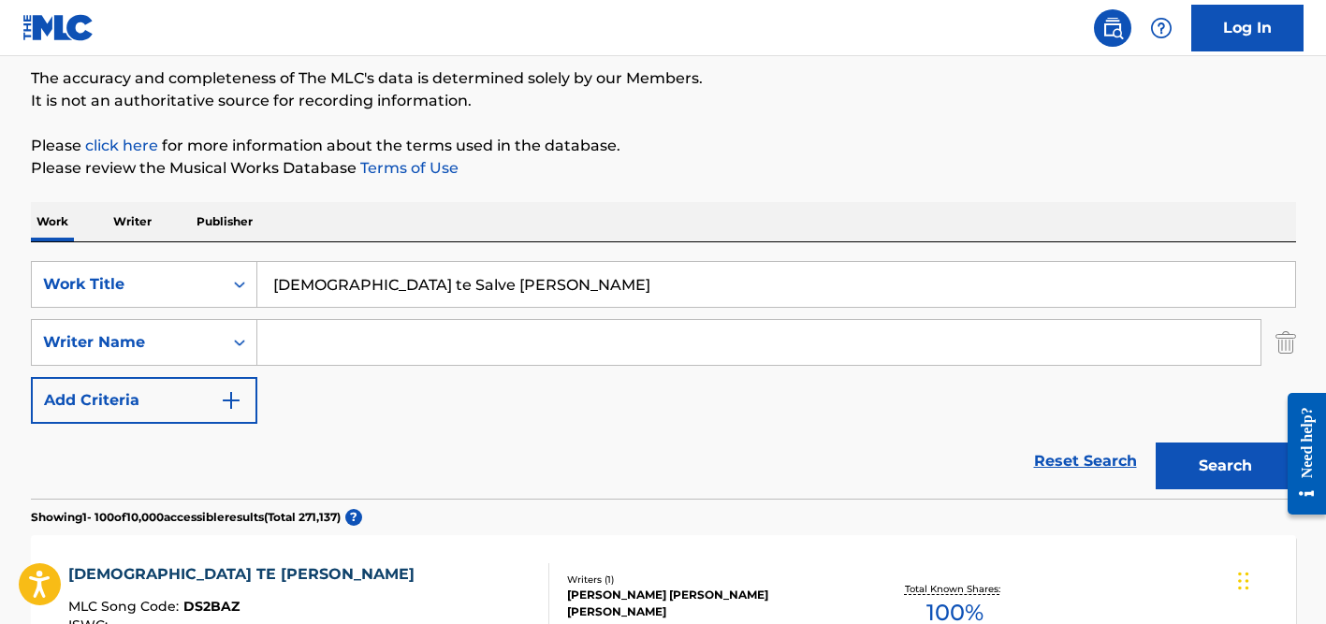
click at [371, 276] on input "[DEMOGRAPHIC_DATA] te Salve [PERSON_NAME]" at bounding box center [776, 284] width 1038 height 45
paste input "Elämän Nälkä"
click at [295, 281] on input "Elämän Nälkä" at bounding box center [776, 284] width 1038 height 45
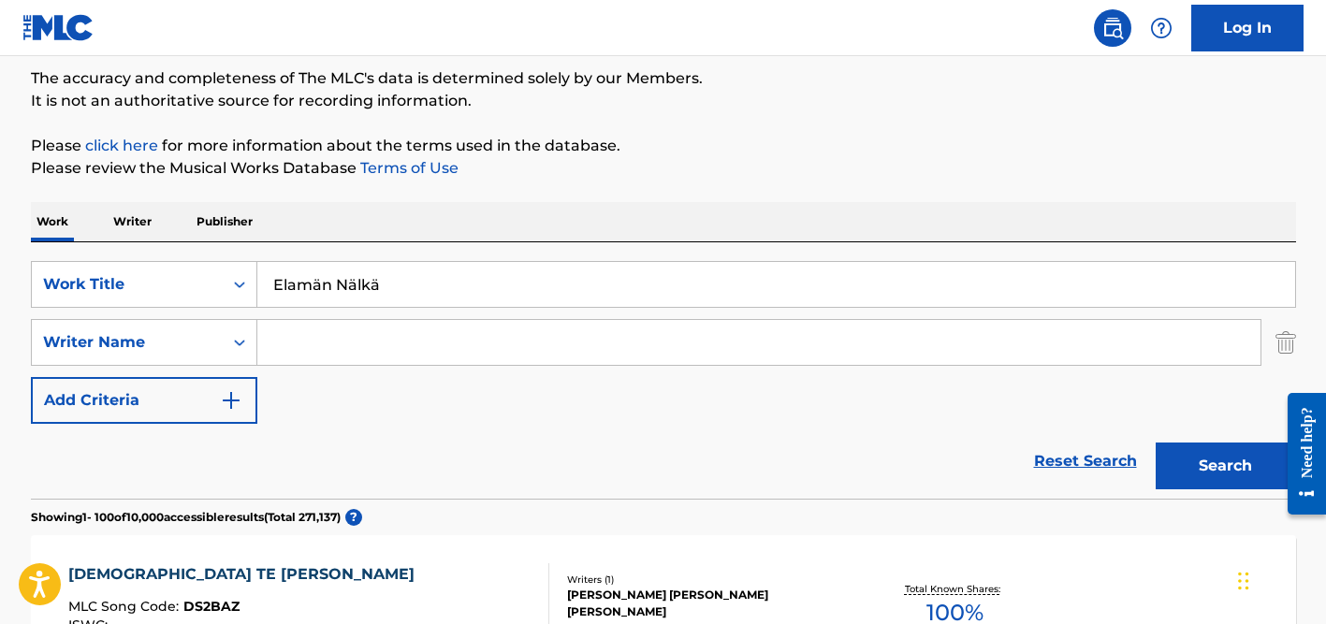
click at [319, 285] on input "Elamän Nälkä" at bounding box center [776, 284] width 1038 height 45
click at [353, 285] on input "[PERSON_NAME]" at bounding box center [776, 284] width 1038 height 45
click at [388, 292] on input "[PERSON_NAME]" at bounding box center [776, 284] width 1038 height 45
click at [1156, 443] on button "Search" at bounding box center [1226, 466] width 140 height 47
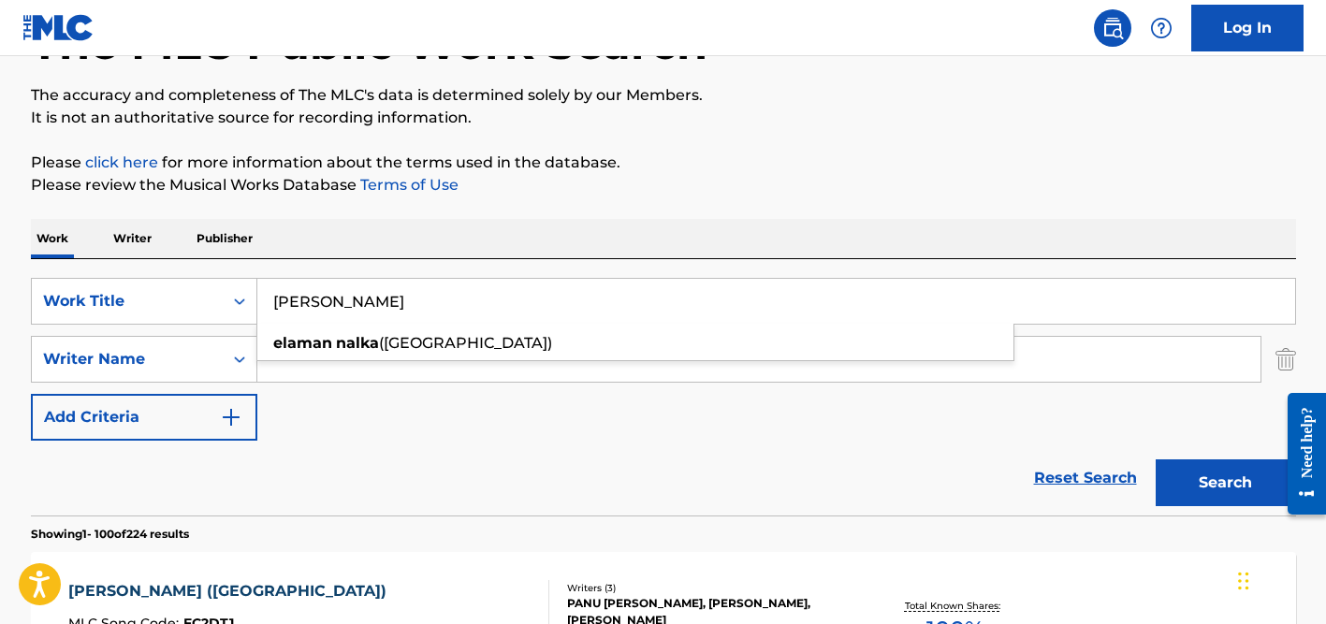
scroll to position [0, 0]
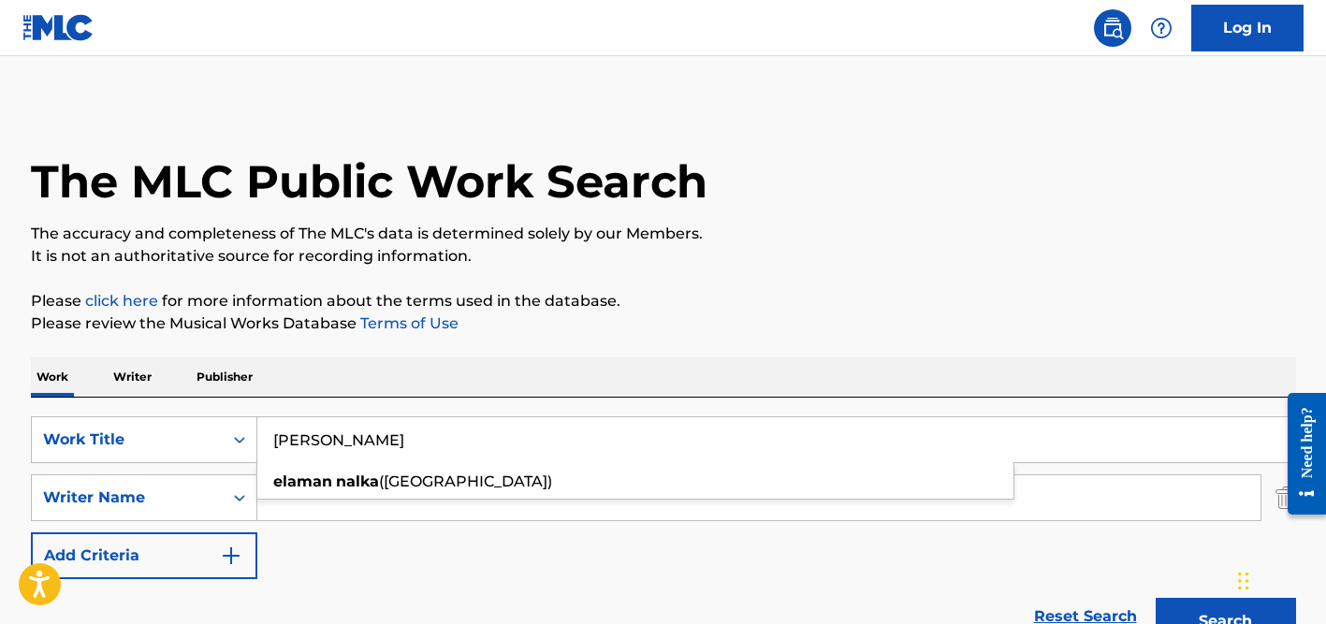
click at [355, 451] on input "[PERSON_NAME]" at bounding box center [776, 439] width 1038 height 45
paste input "10 Minutos Longe de Você"
click at [473, 437] on input "10 Minutos Longe de Você" at bounding box center [776, 439] width 1038 height 45
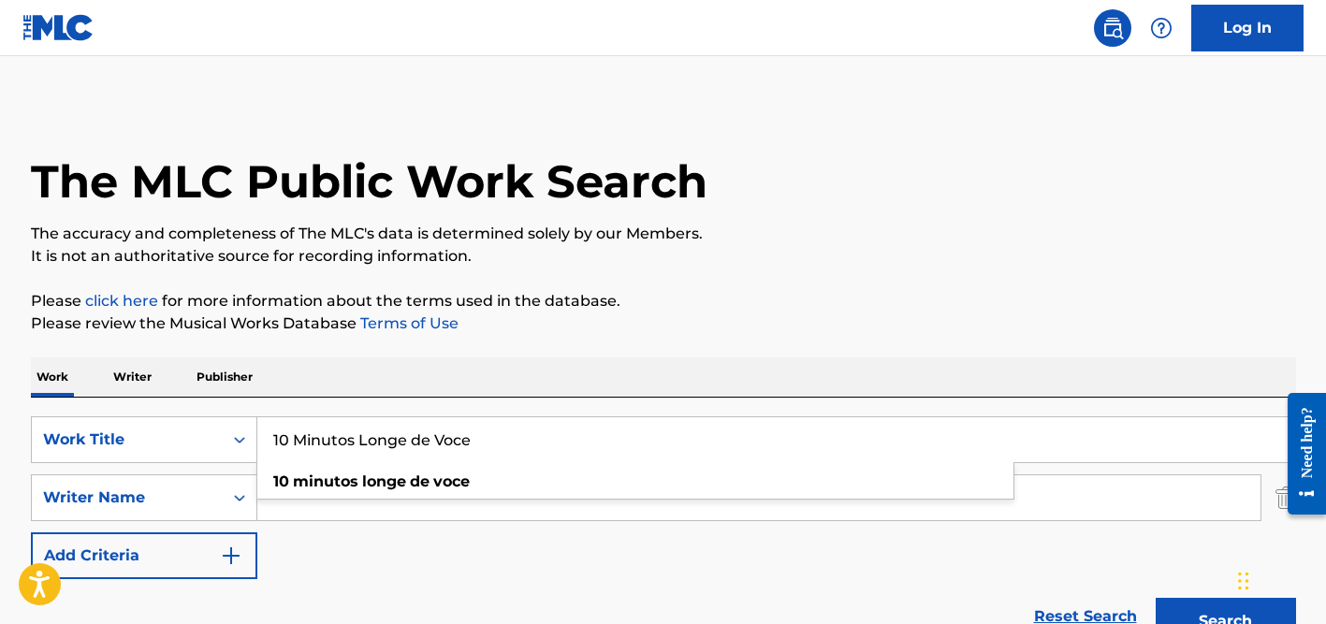
type input "10 Minutos Longe de Voce"
click at [603, 359] on div "Work Writer Publisher" at bounding box center [663, 377] width 1265 height 39
click at [505, 496] on input "Search Form" at bounding box center [758, 497] width 1003 height 45
click at [1156, 598] on button "Search" at bounding box center [1226, 621] width 140 height 47
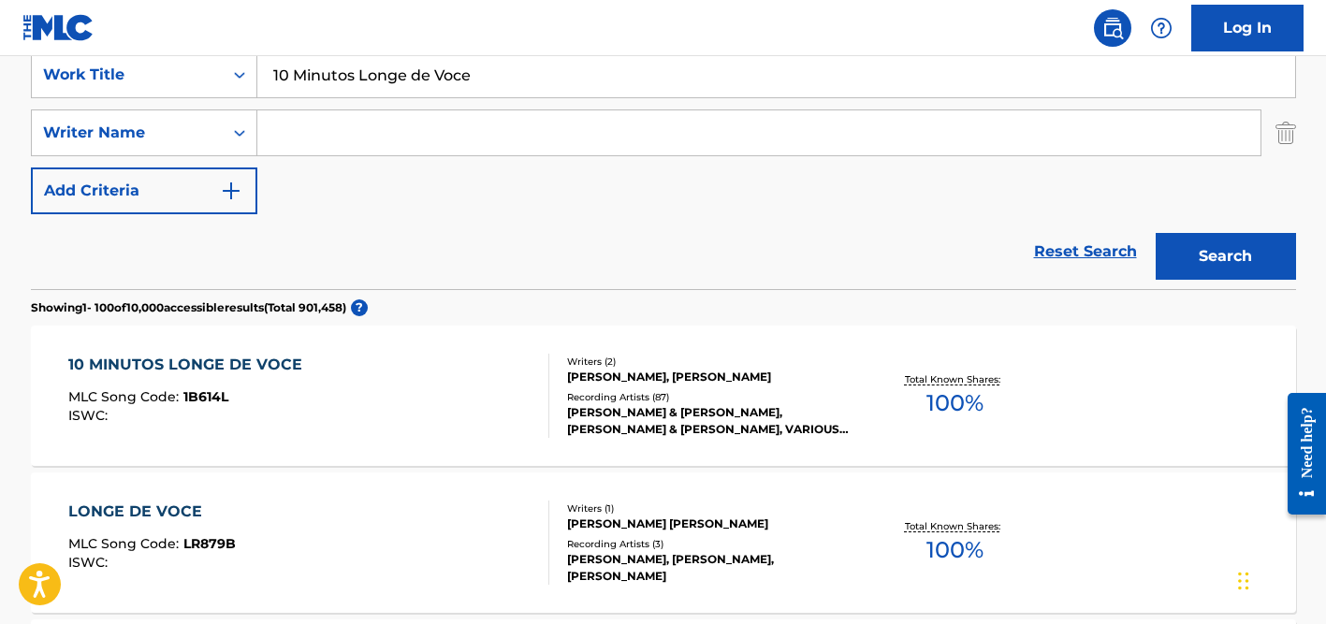
scroll to position [370, 0]
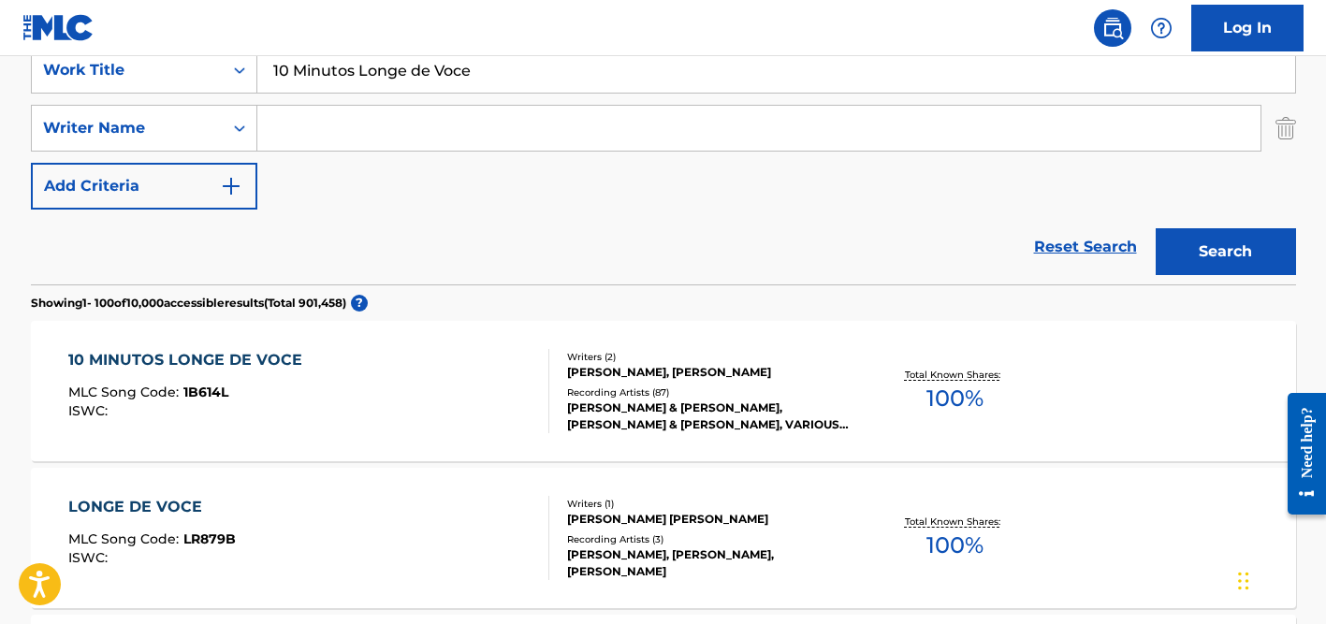
click at [621, 375] on div "[PERSON_NAME], [PERSON_NAME]" at bounding box center [708, 372] width 283 height 17
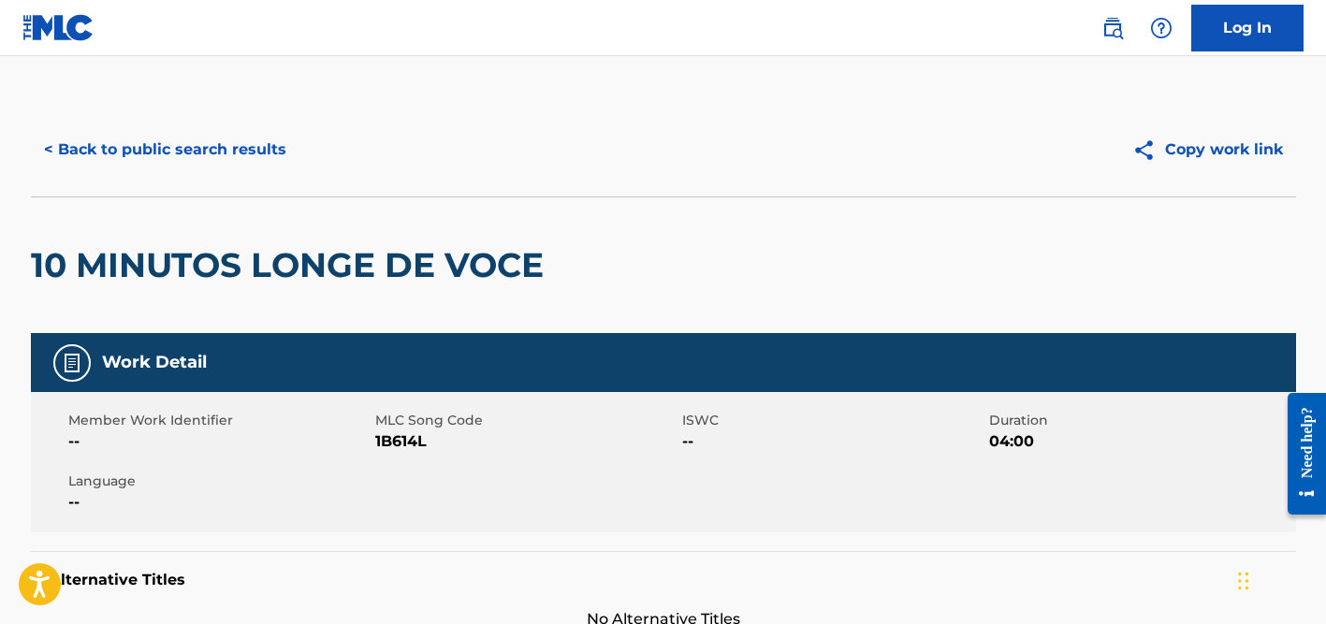
click at [236, 152] on button "< Back to public search results" at bounding box center [165, 149] width 269 height 47
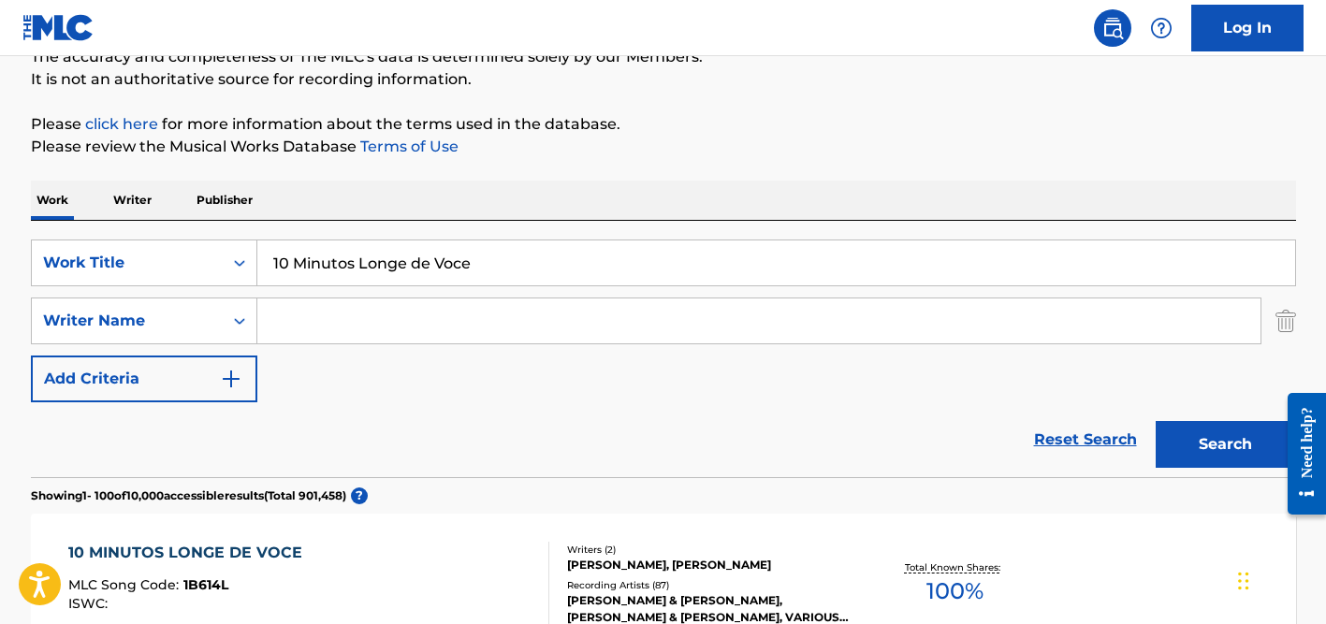
scroll to position [170, 0]
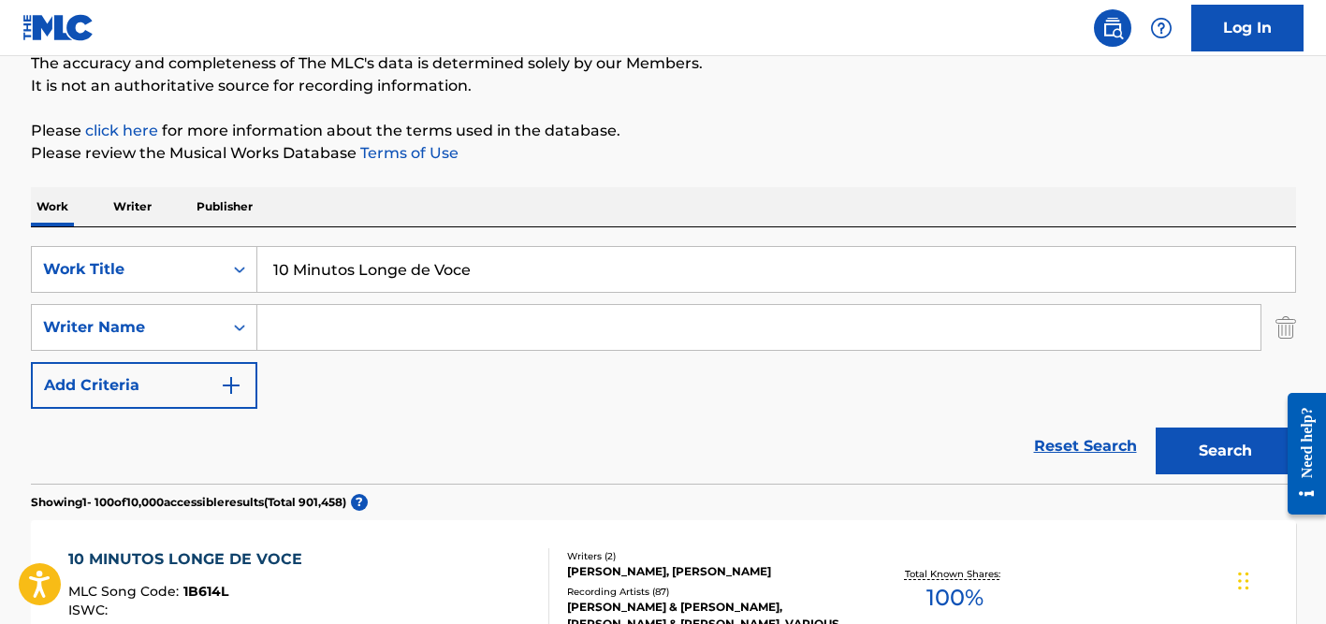
click at [405, 271] on input "10 Minutos Longe de Voce" at bounding box center [776, 269] width 1038 height 45
paste input "Jag [PERSON_NAME] som det är"
click at [321, 268] on input "Jag [PERSON_NAME] som det är" at bounding box center [776, 269] width 1038 height 45
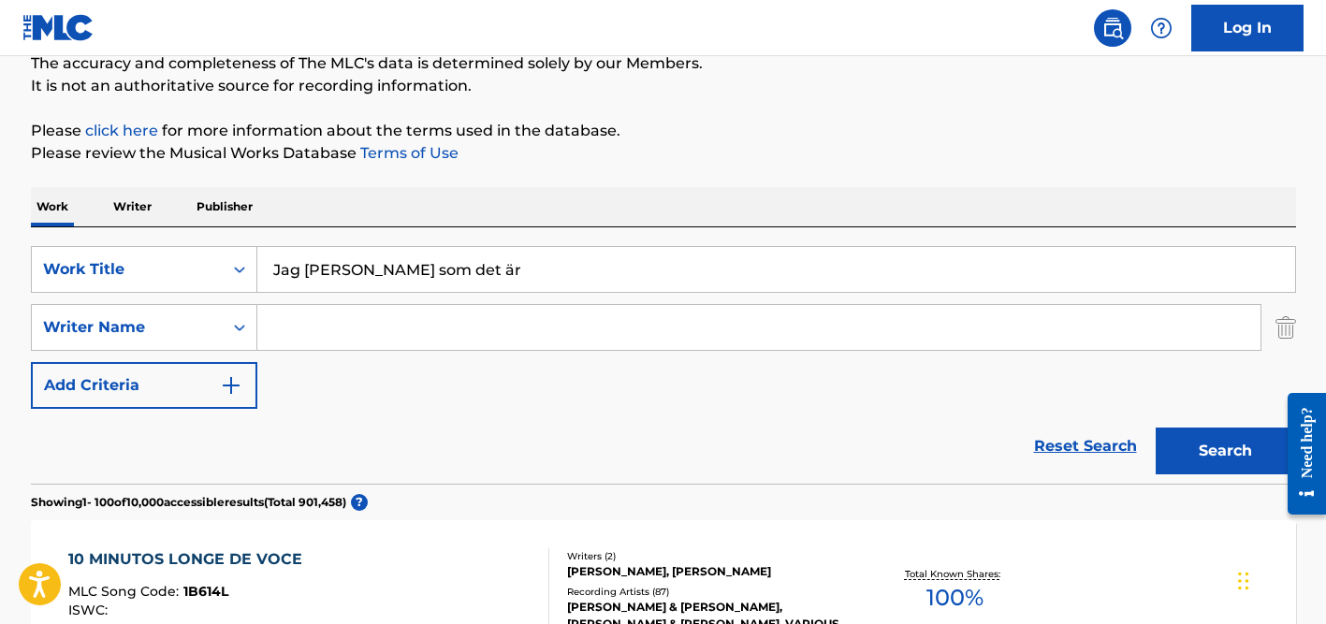
click at [424, 270] on input "Jag [PERSON_NAME] som det är" at bounding box center [776, 269] width 1038 height 45
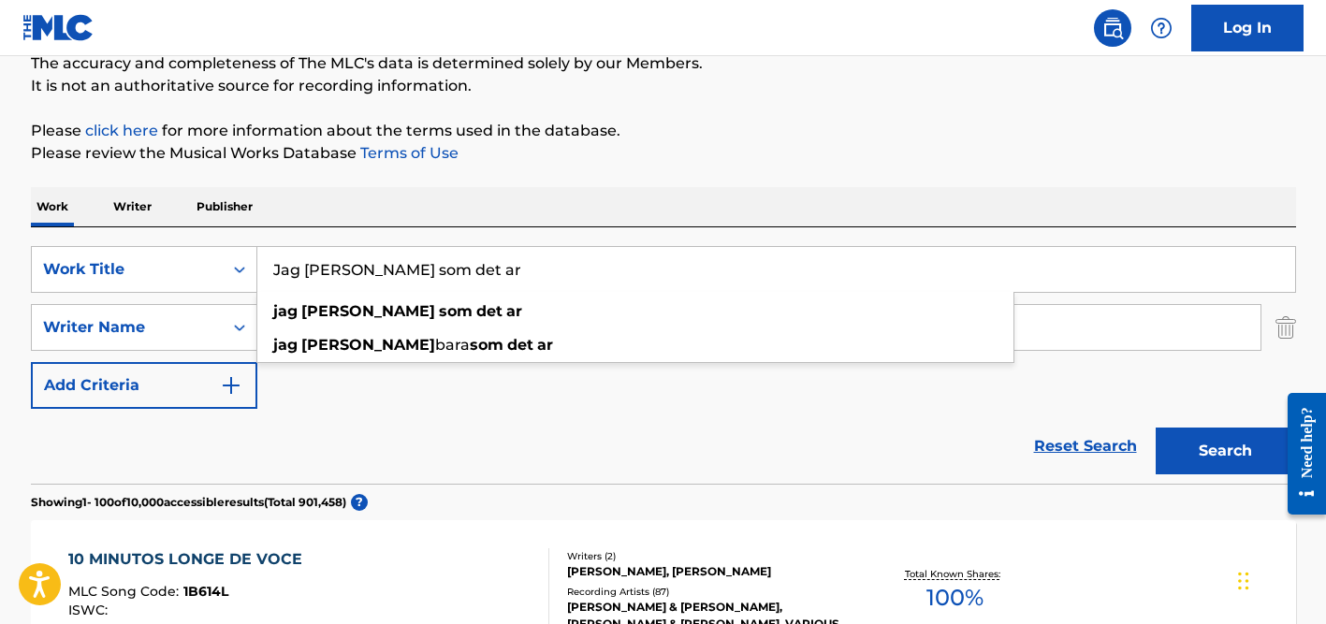
click at [497, 231] on div "SearchWithCriteria69e8beb6-489f-4a69-bd1a-45f21edcfc14 Work Title Jag [PERSON_N…" at bounding box center [663, 355] width 1265 height 256
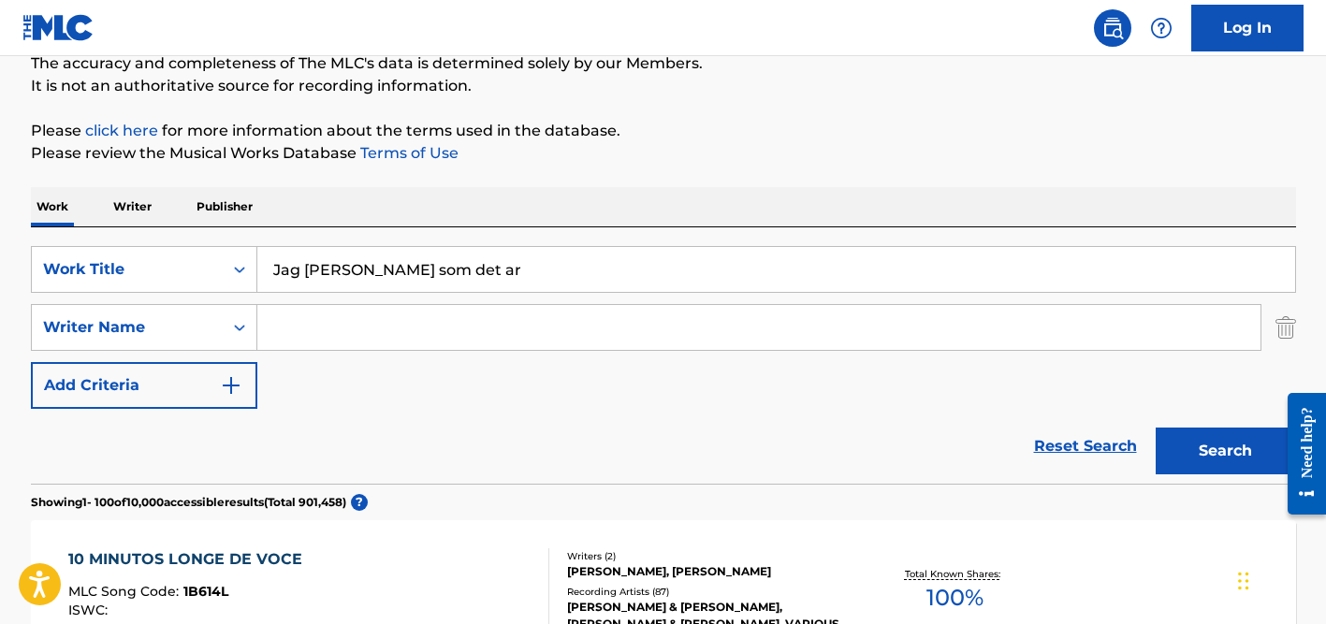
click at [497, 296] on div "SearchWithCriteria69e8beb6-489f-4a69-bd1a-45f21edcfc14 Work Title Jag [PERSON_N…" at bounding box center [663, 327] width 1265 height 163
click at [481, 308] on input "Search Form" at bounding box center [758, 327] width 1003 height 45
click at [1156, 428] on button "Search" at bounding box center [1226, 451] width 140 height 47
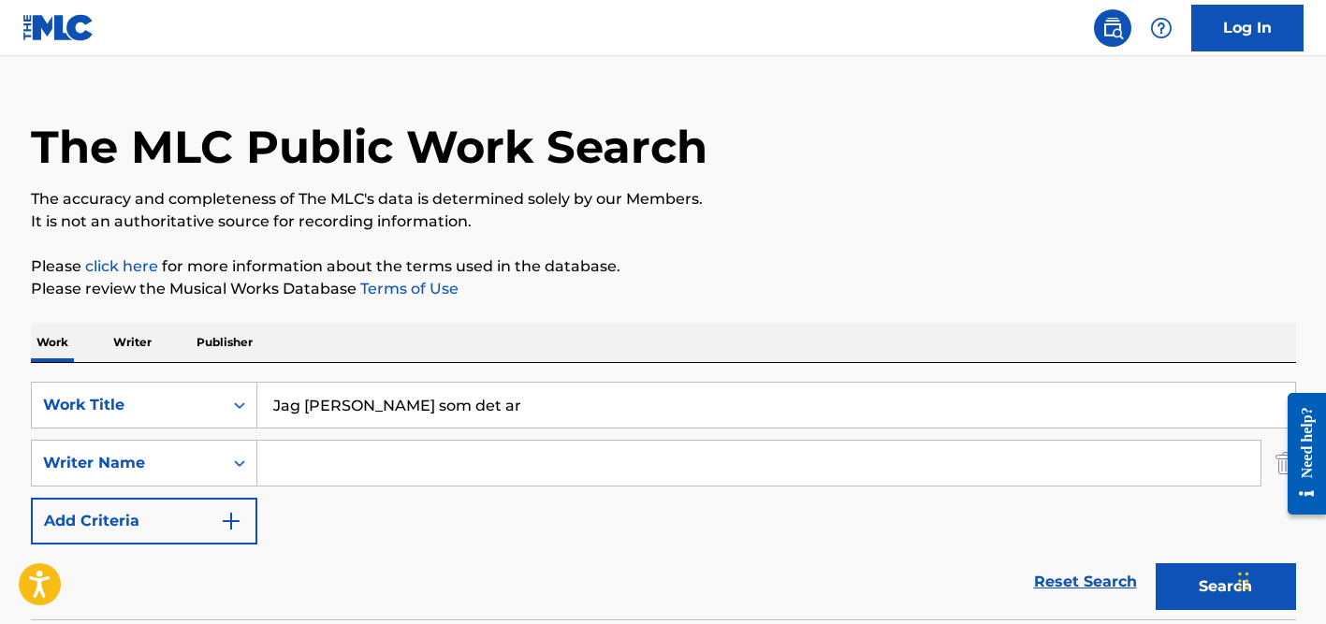
scroll to position [0, 0]
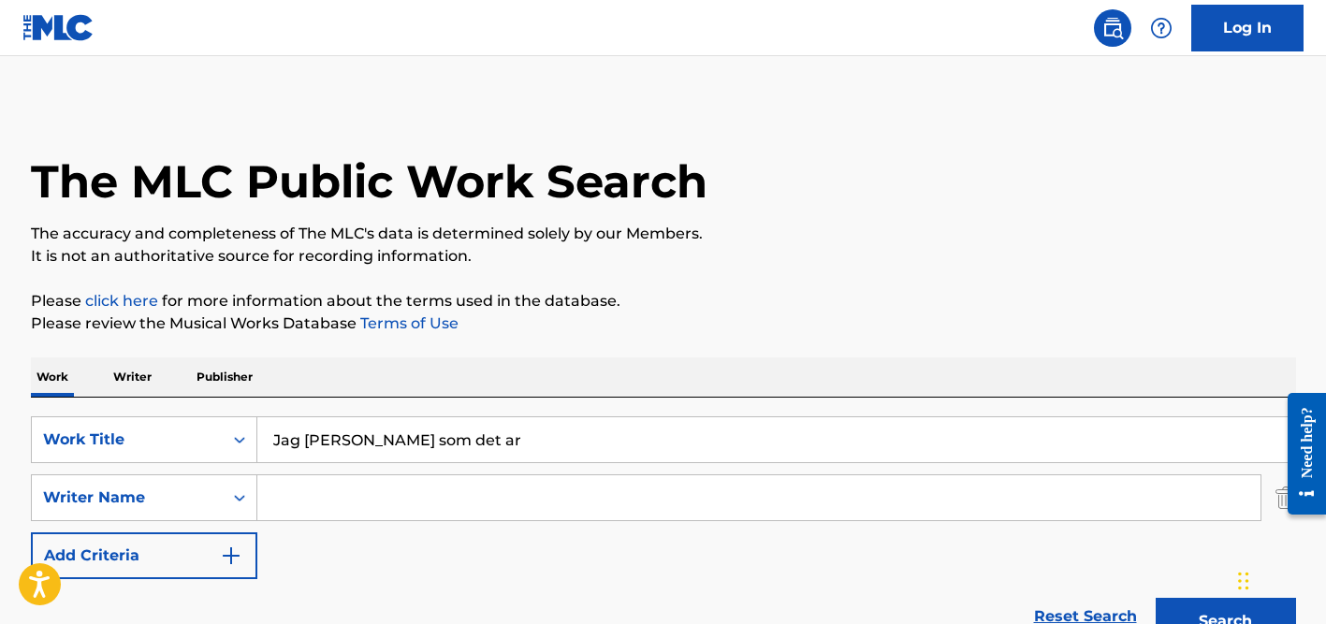
click at [347, 448] on input "Jag [PERSON_NAME] som det ar" at bounding box center [776, 439] width 1038 height 45
paste input "Kekal"
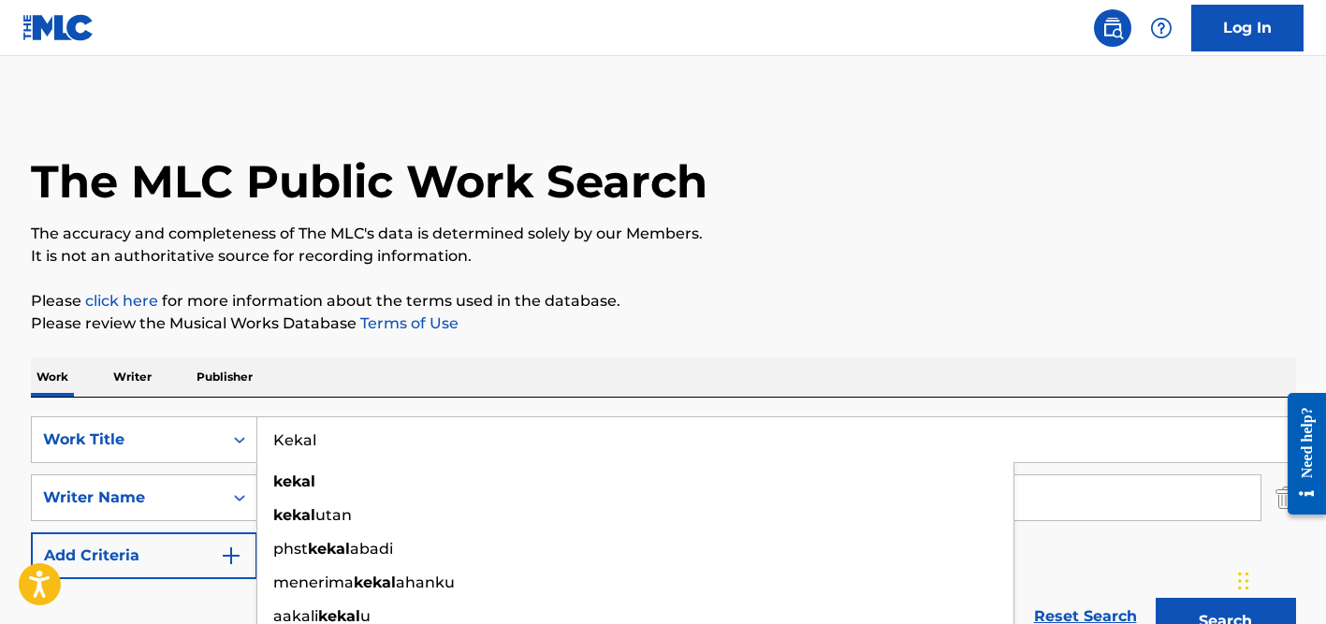
type input "Kekal"
click at [1156, 598] on button "Search" at bounding box center [1226, 621] width 140 height 47
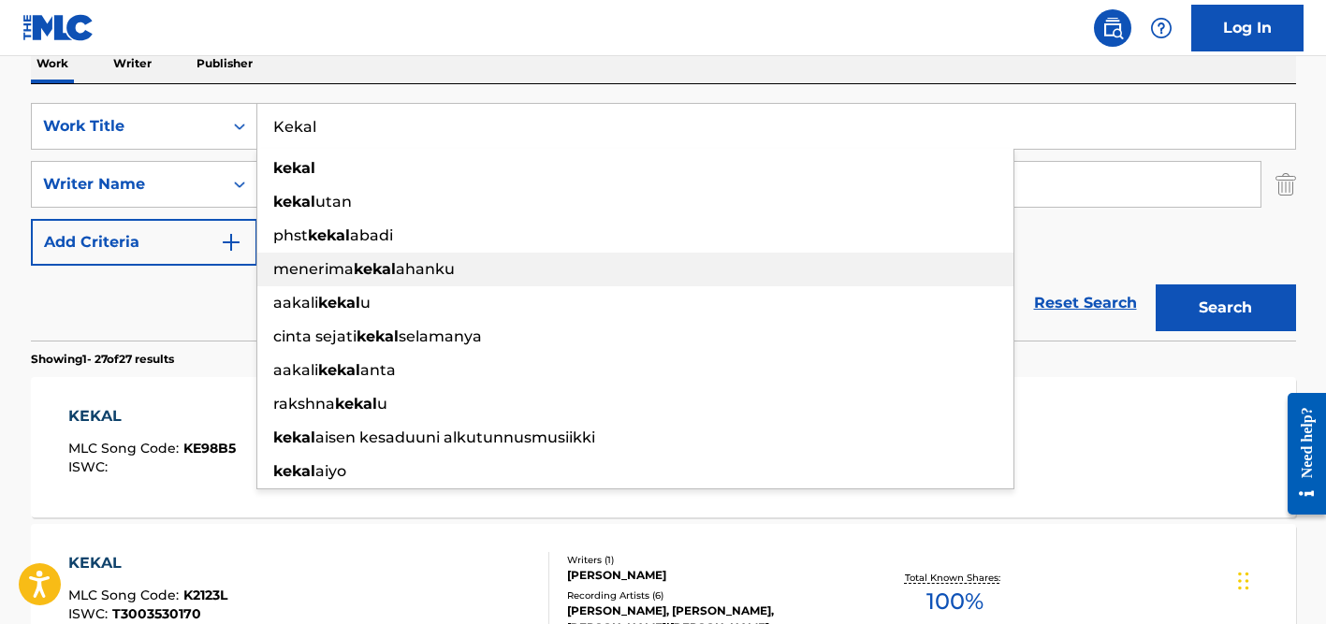
scroll to position [363, 0]
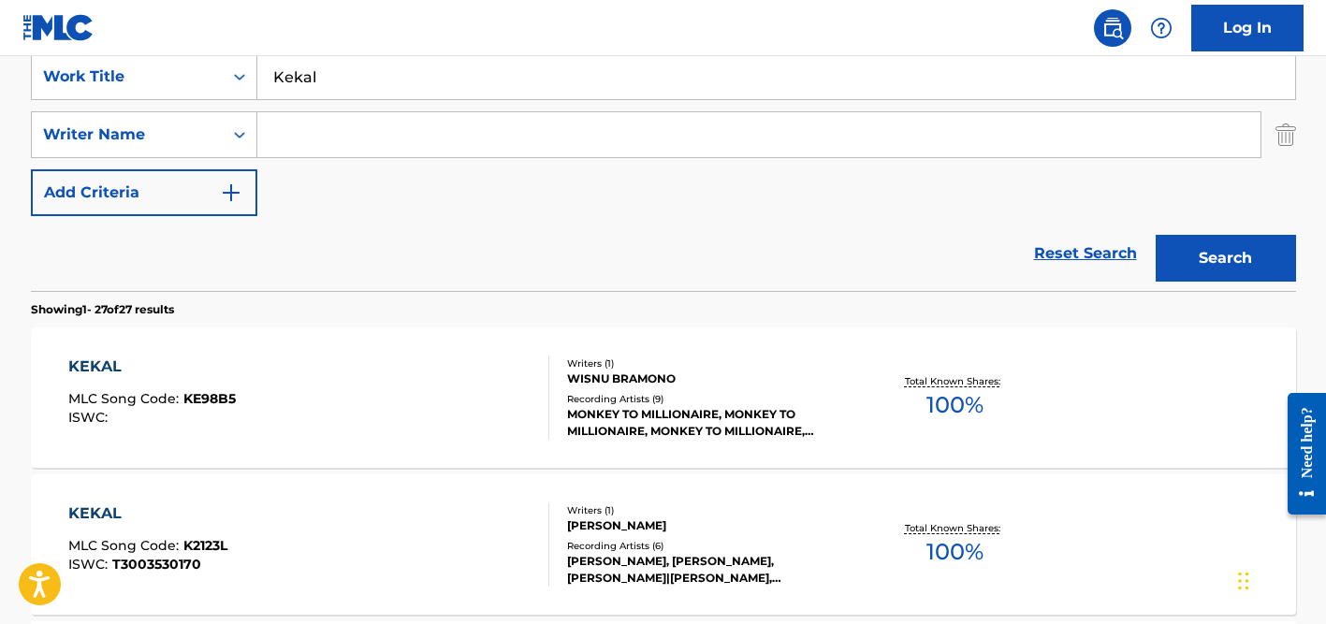
click at [182, 245] on div "Reset Search Search" at bounding box center [663, 253] width 1265 height 75
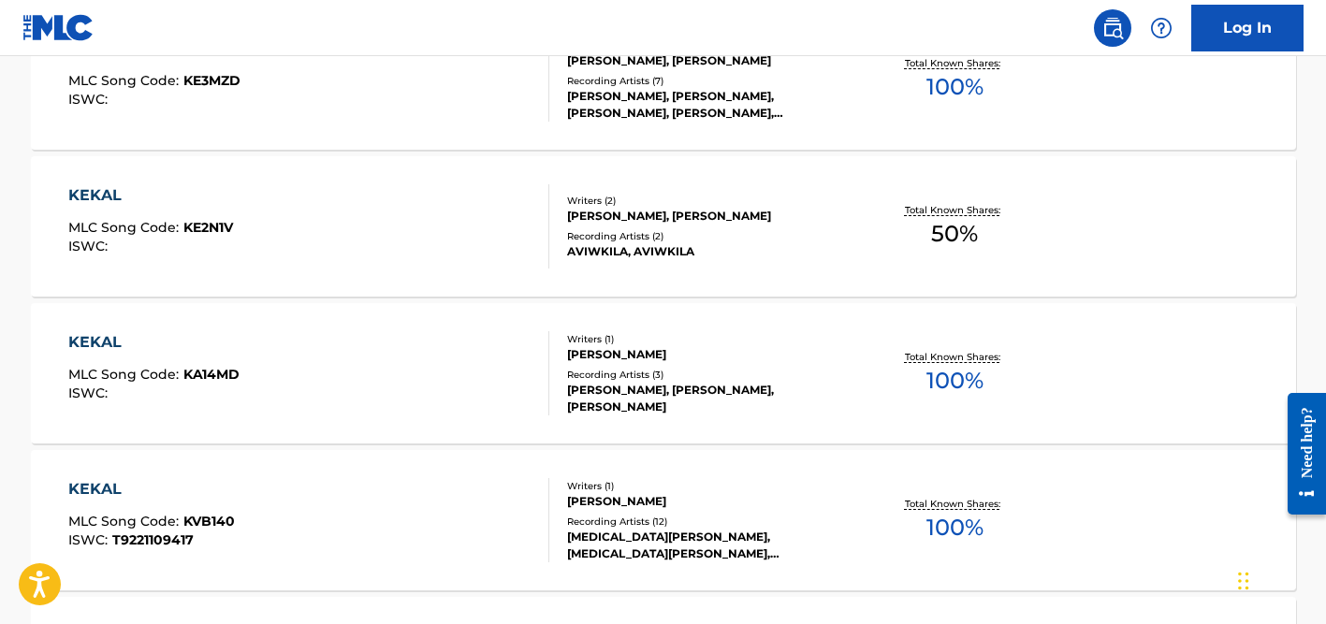
scroll to position [1568, 0]
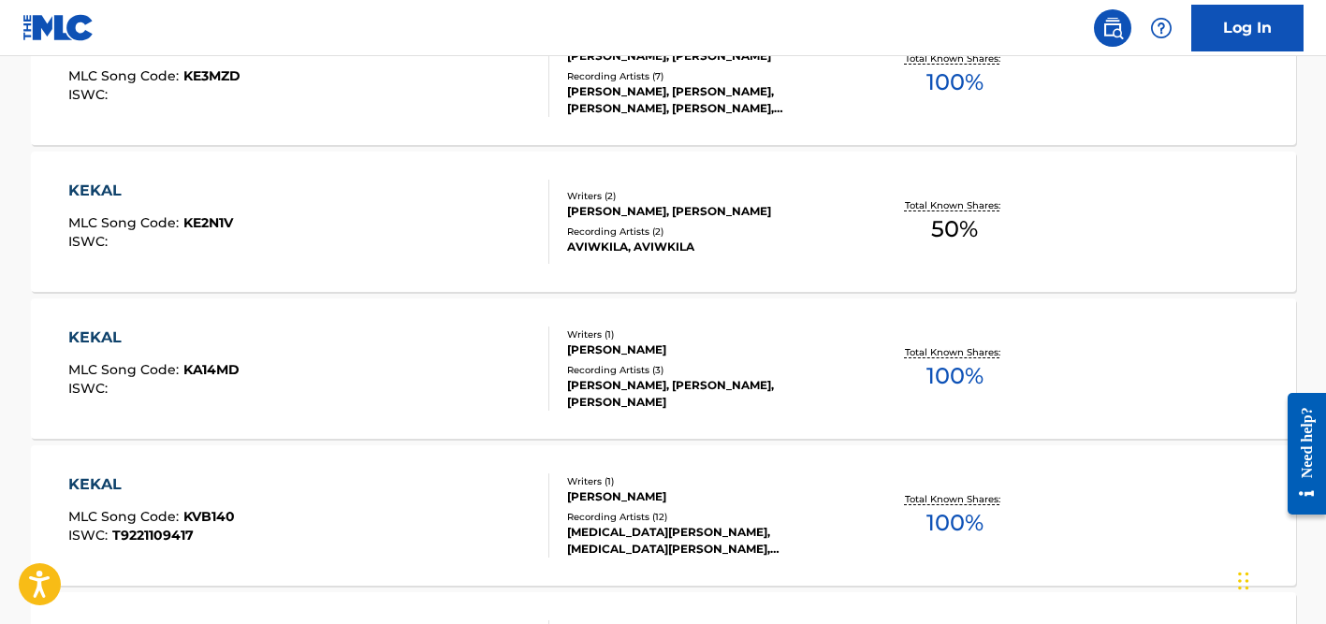
click at [600, 502] on div "[PERSON_NAME]" at bounding box center [708, 497] width 283 height 17
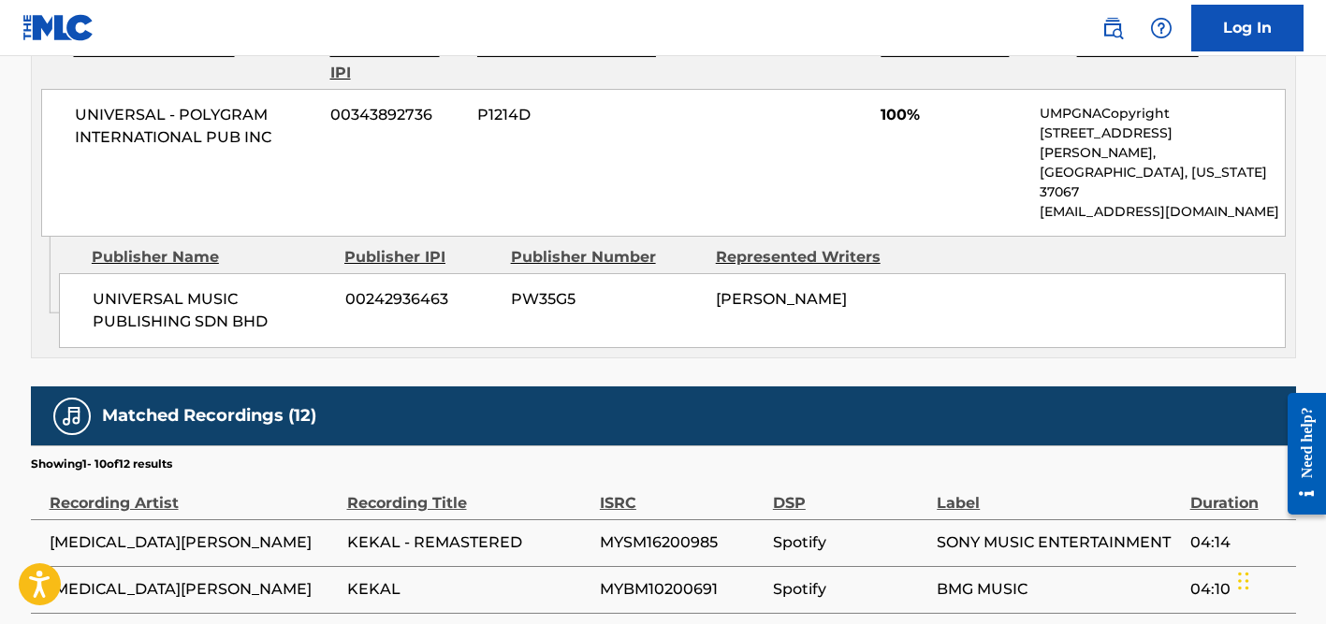
scroll to position [934, 0]
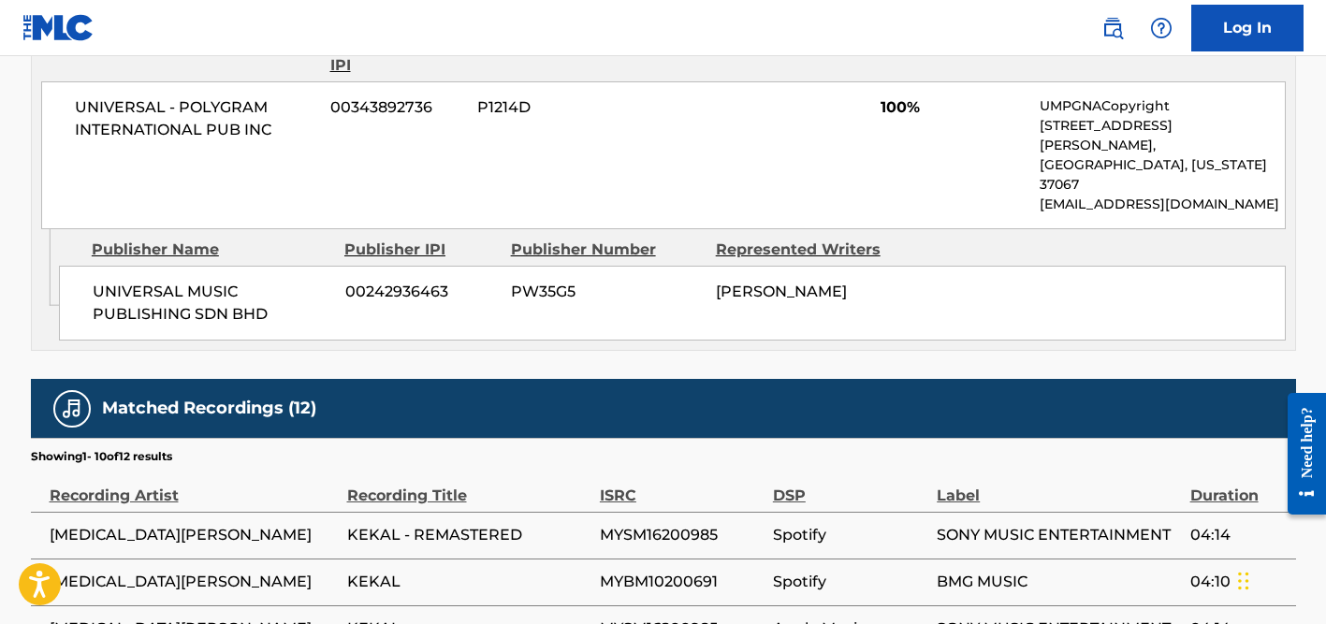
click at [130, 524] on span "[MEDICAL_DATA][PERSON_NAME]" at bounding box center [194, 535] width 288 height 22
copy div "[MEDICAL_DATA][PERSON_NAME]"
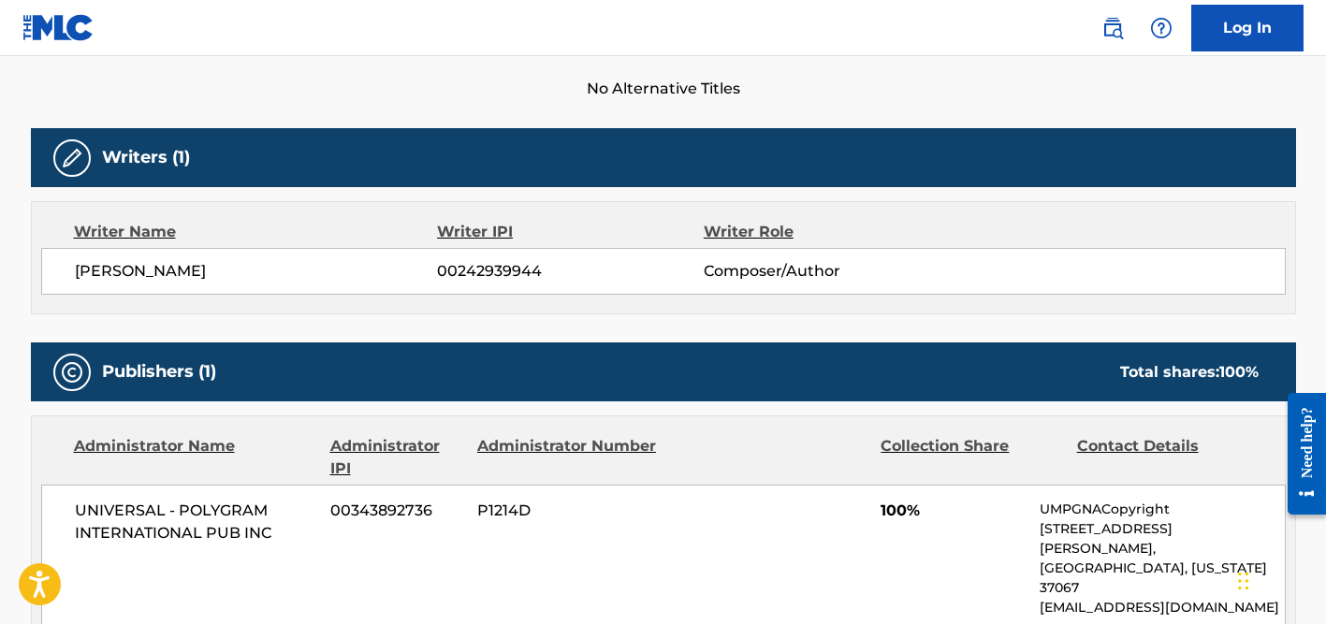
scroll to position [0, 0]
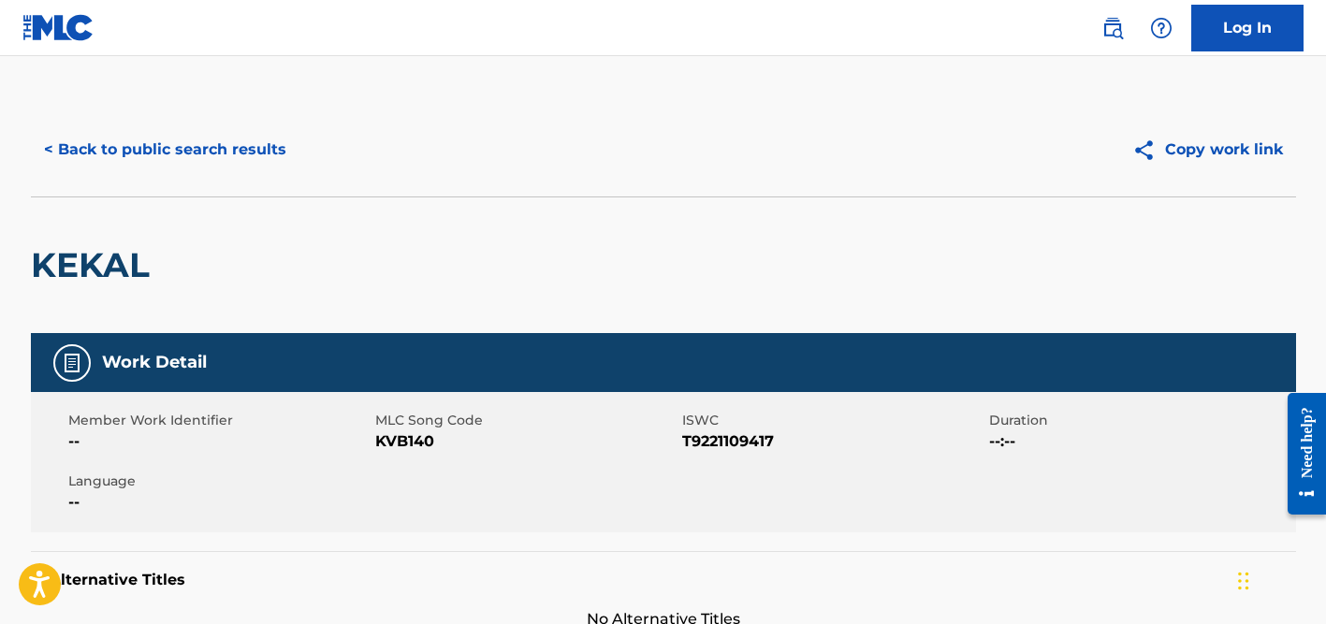
click at [221, 145] on button "< Back to public search results" at bounding box center [165, 149] width 269 height 47
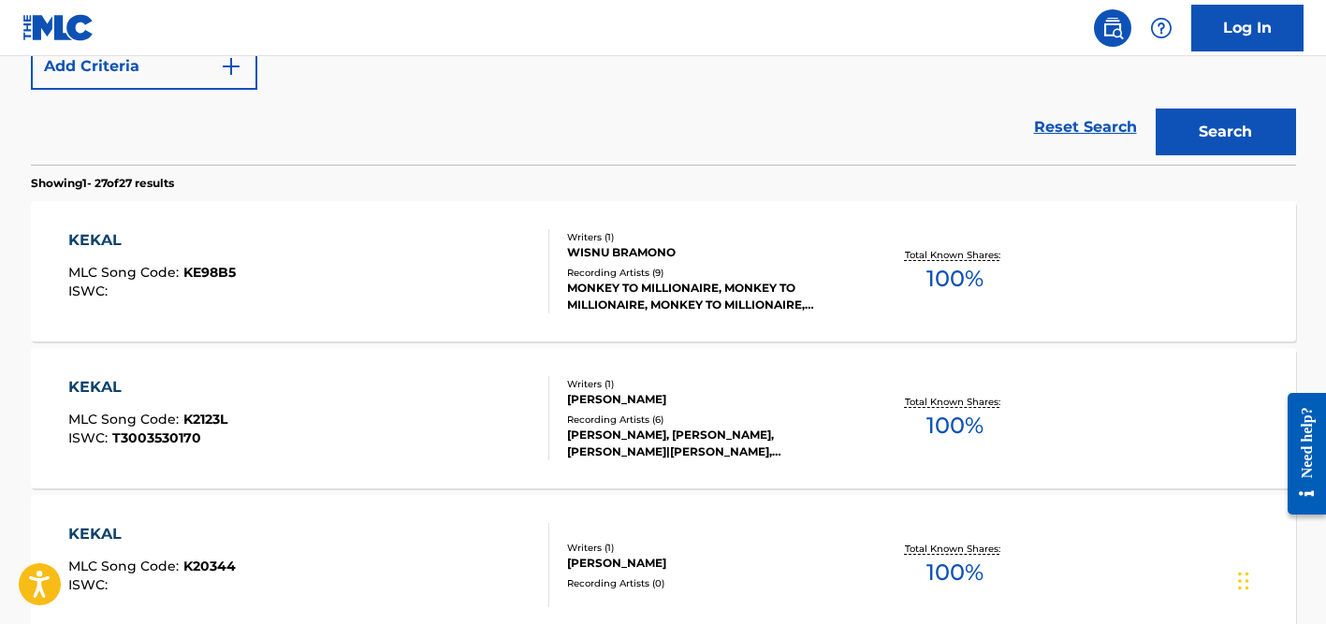
scroll to position [378, 0]
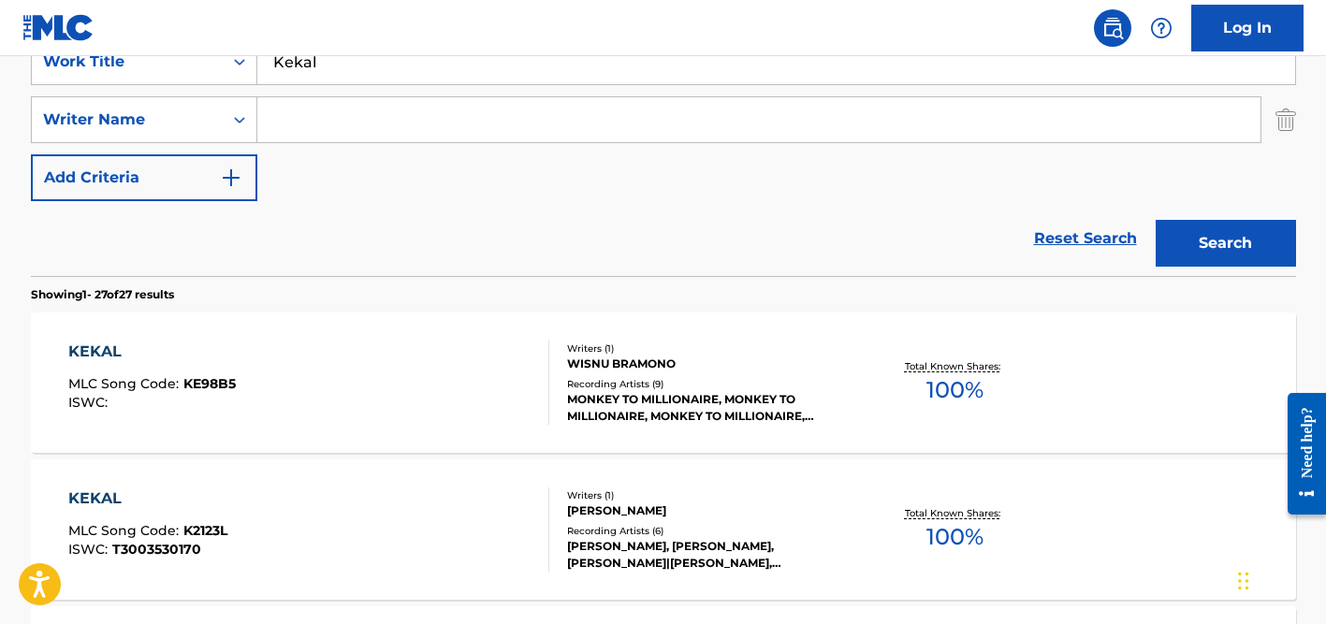
click at [331, 76] on input "Kekal" at bounding box center [776, 61] width 1038 height 45
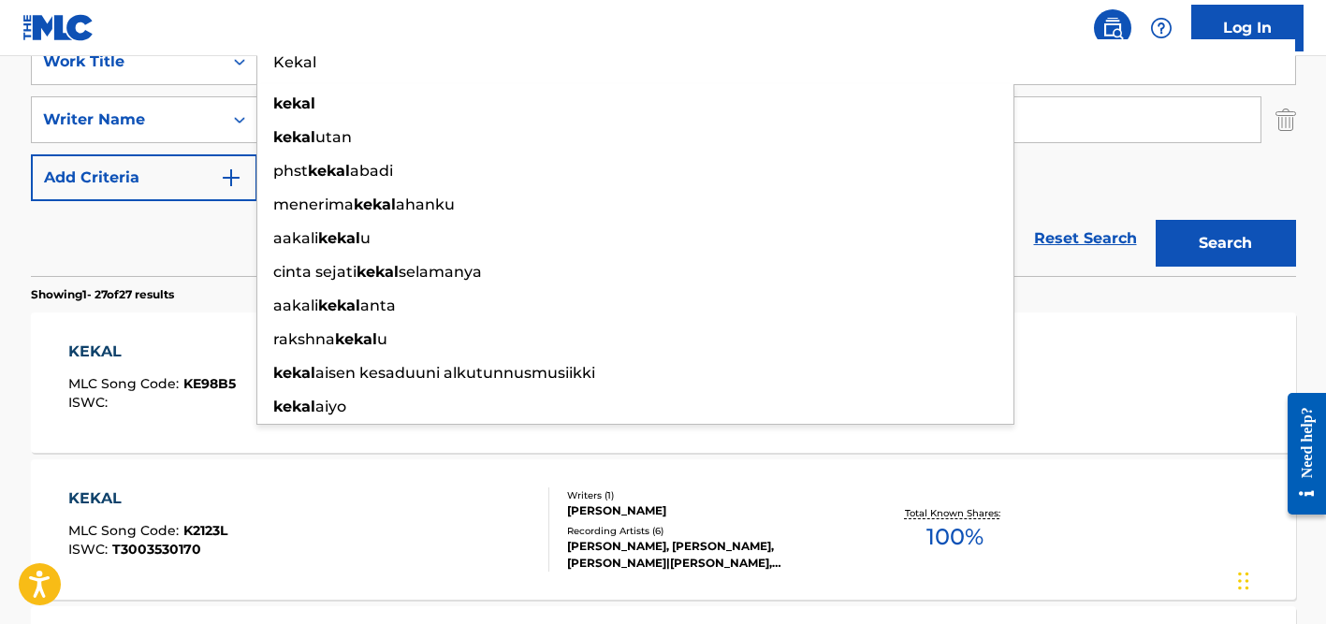
paste input "[PERSON_NAME] [PERSON_NAME]"
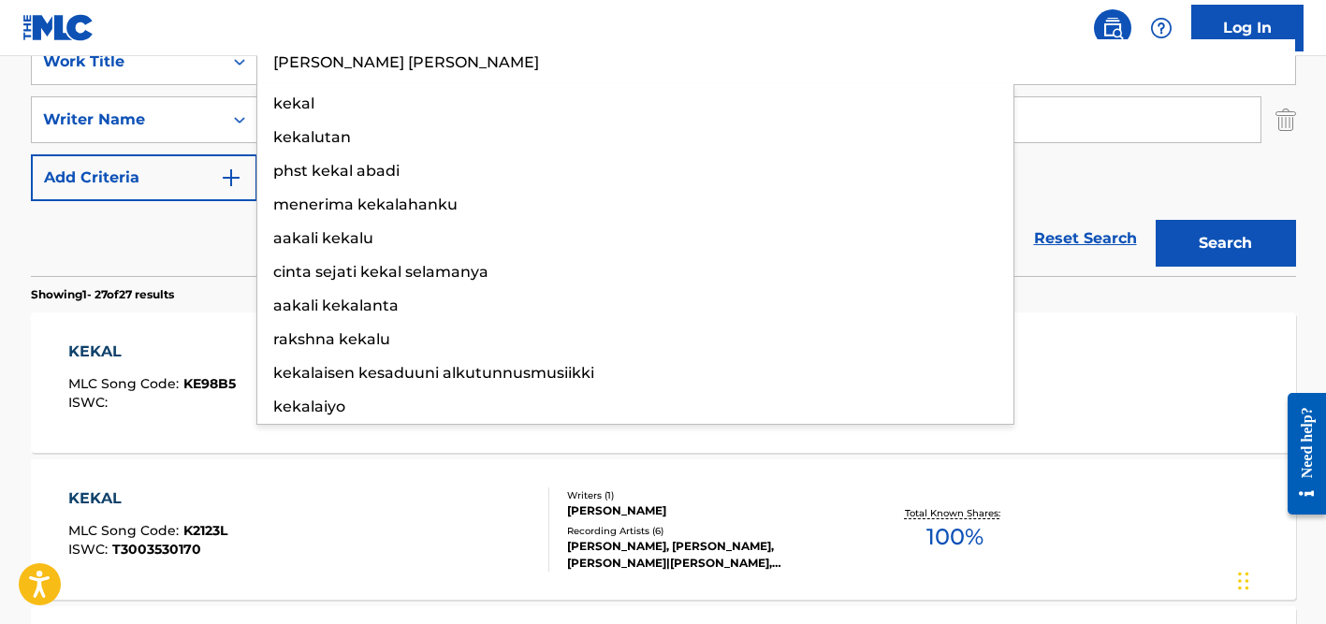
type input "[PERSON_NAME] [PERSON_NAME]"
click at [1156, 220] on button "Search" at bounding box center [1226, 243] width 140 height 47
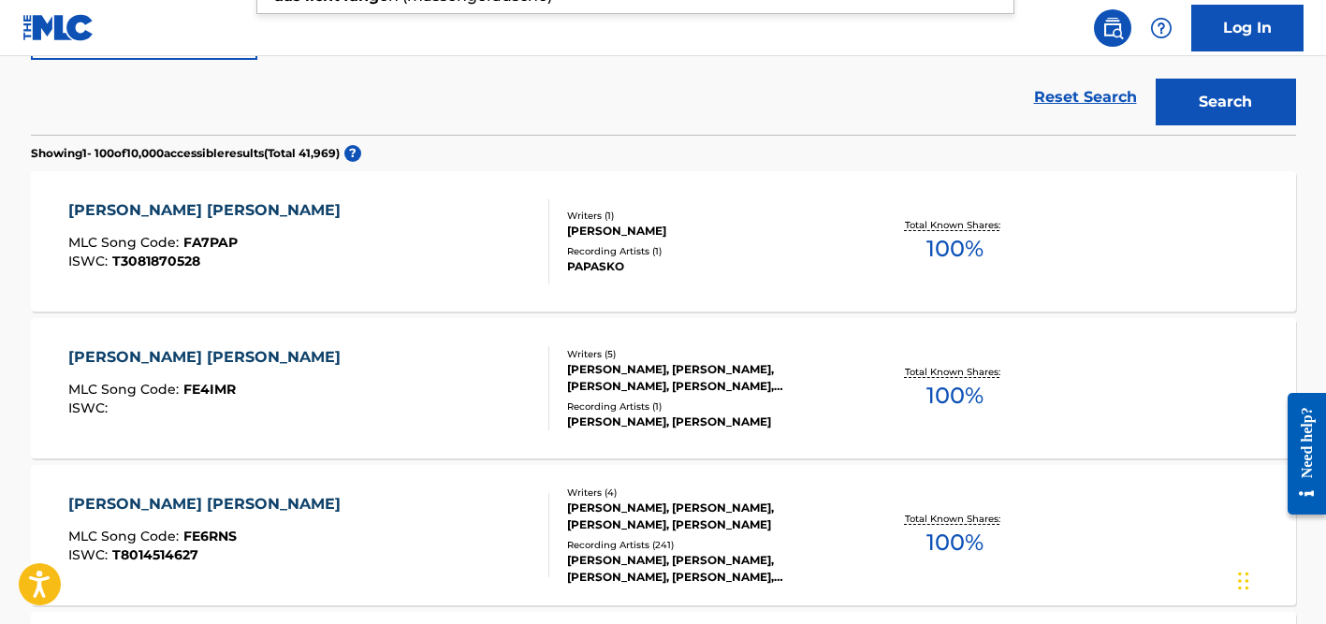
scroll to position [540, 0]
